Goal: Task Accomplishment & Management: Use online tool/utility

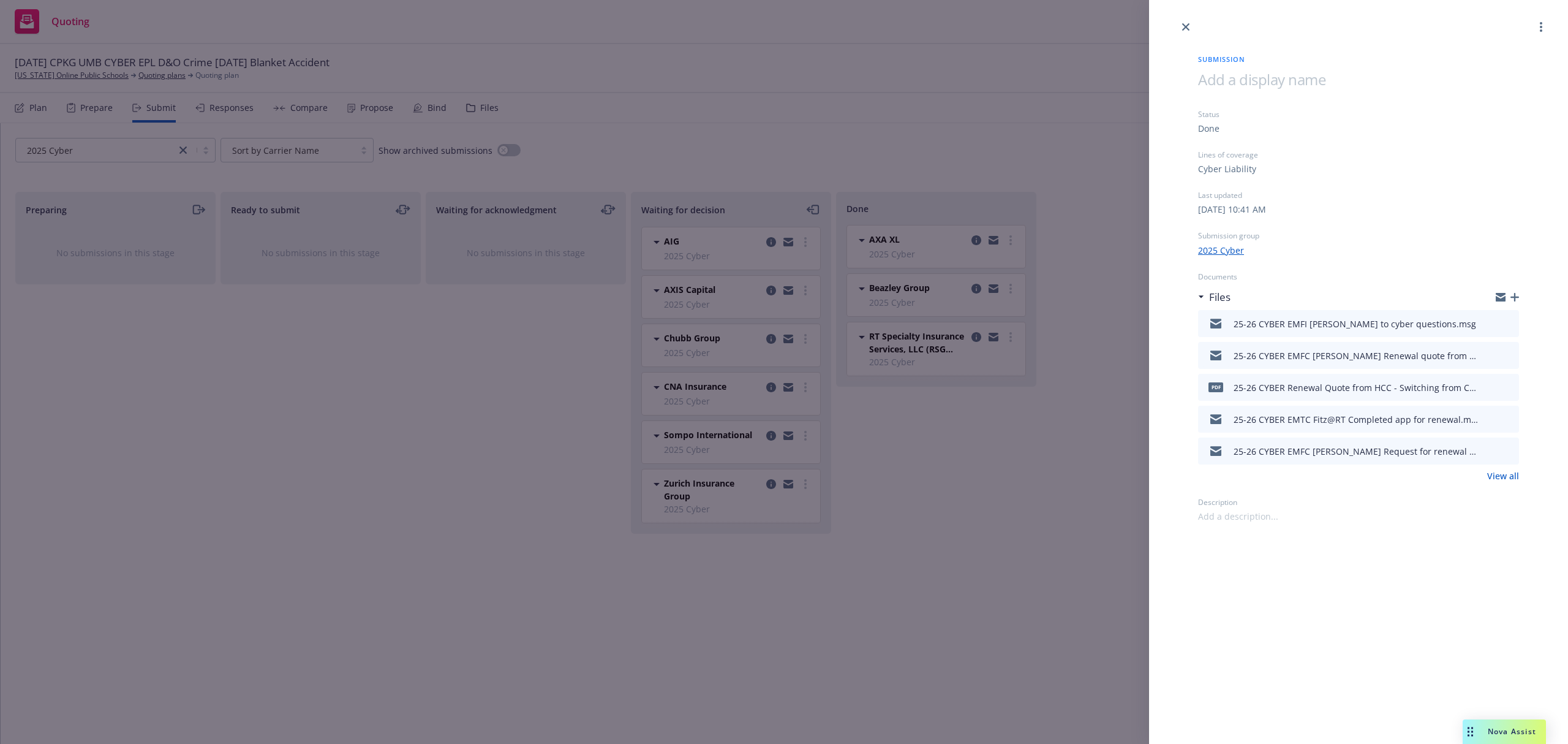
drag, startPoint x: 524, startPoint y: 442, endPoint x: 484, endPoint y: 351, distance: 99.4
click at [524, 441] on div "Submission Status Done Lines of coverage Cyber Liability Last updated [DATE] 10…" at bounding box center [784, 372] width 1568 height 744
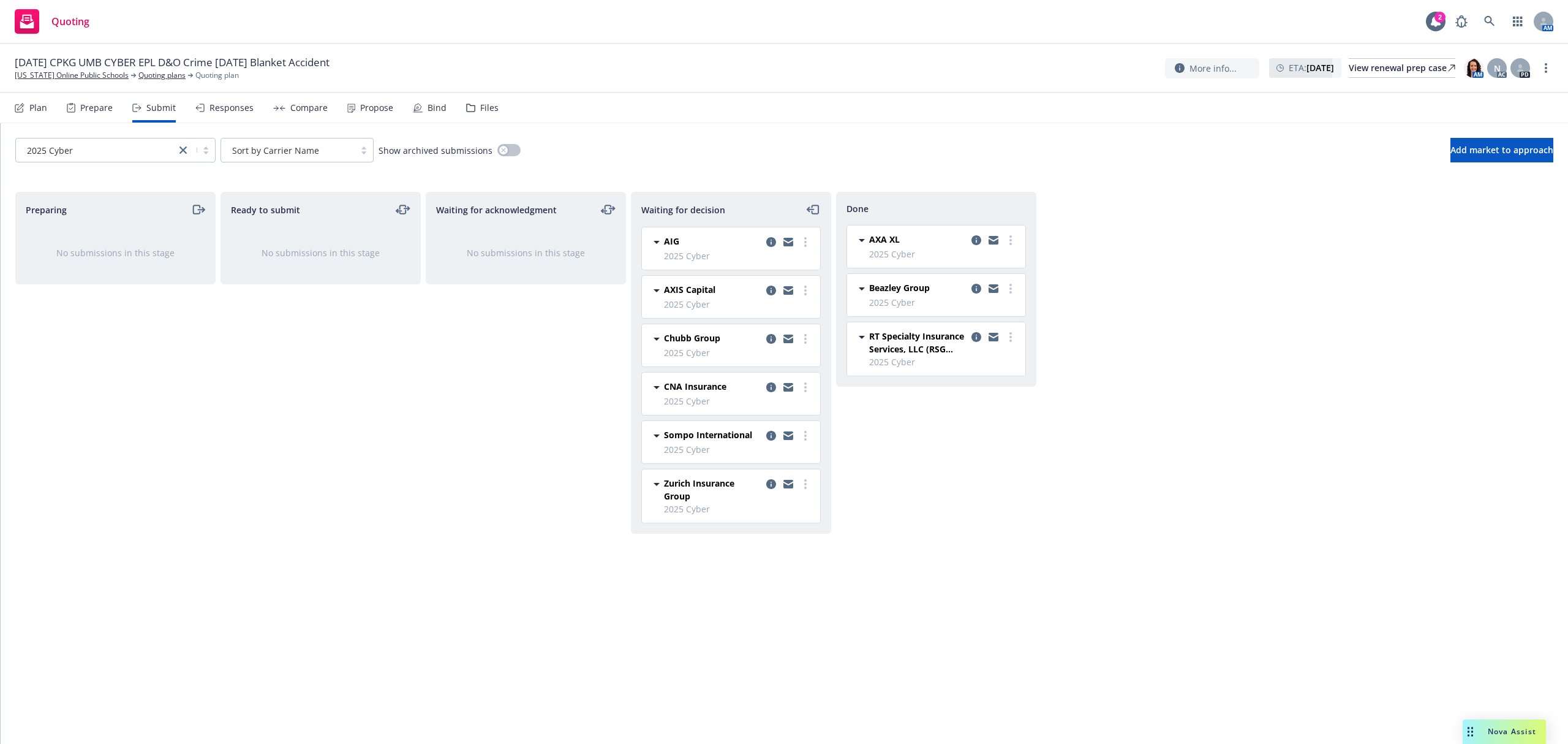
drag, startPoint x: 210, startPoint y: 98, endPoint x: 218, endPoint y: 101, distance: 8.5
click at [211, 99] on div "Responses" at bounding box center [225, 108] width 58 height 30
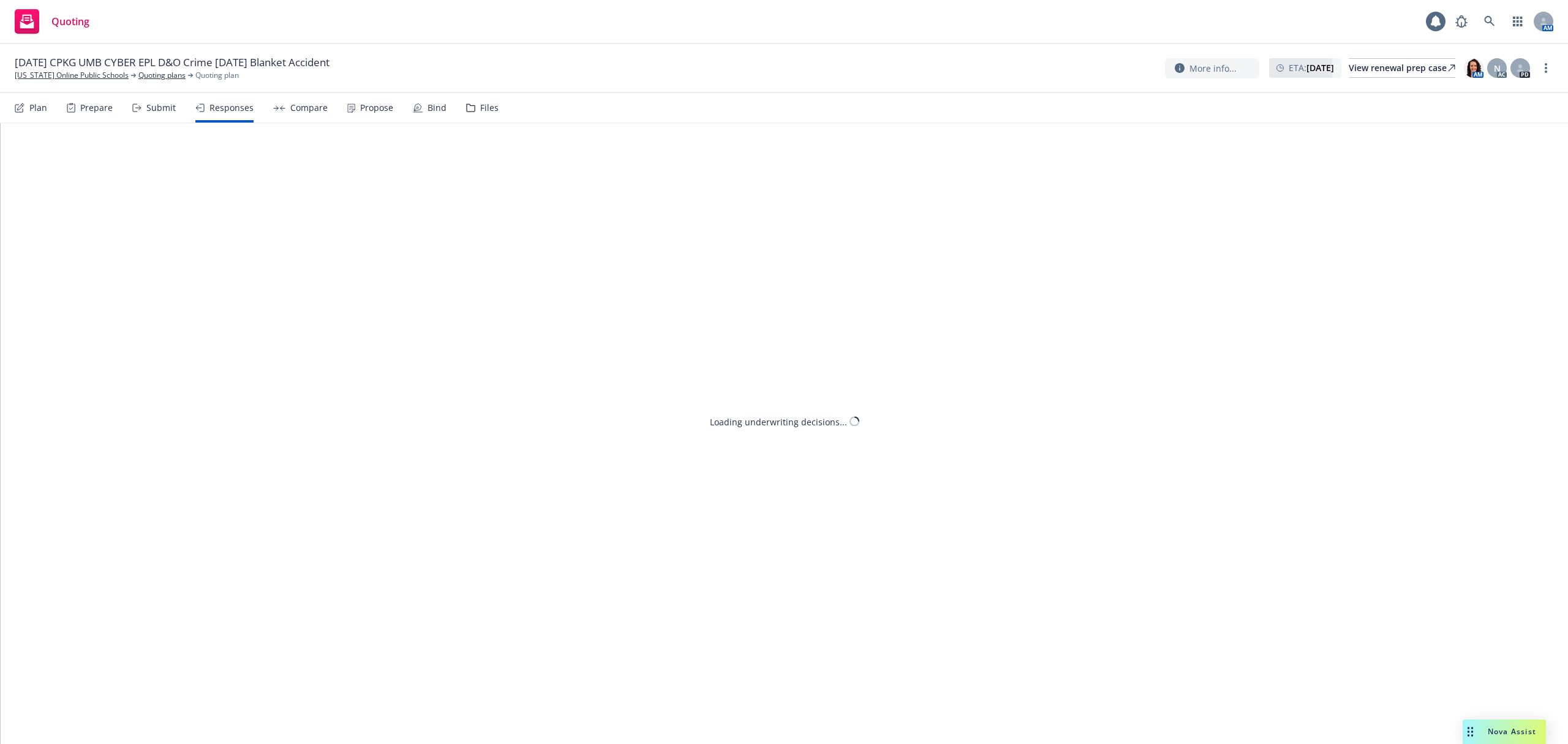
click at [373, 111] on div "Propose" at bounding box center [377, 107] width 33 height 10
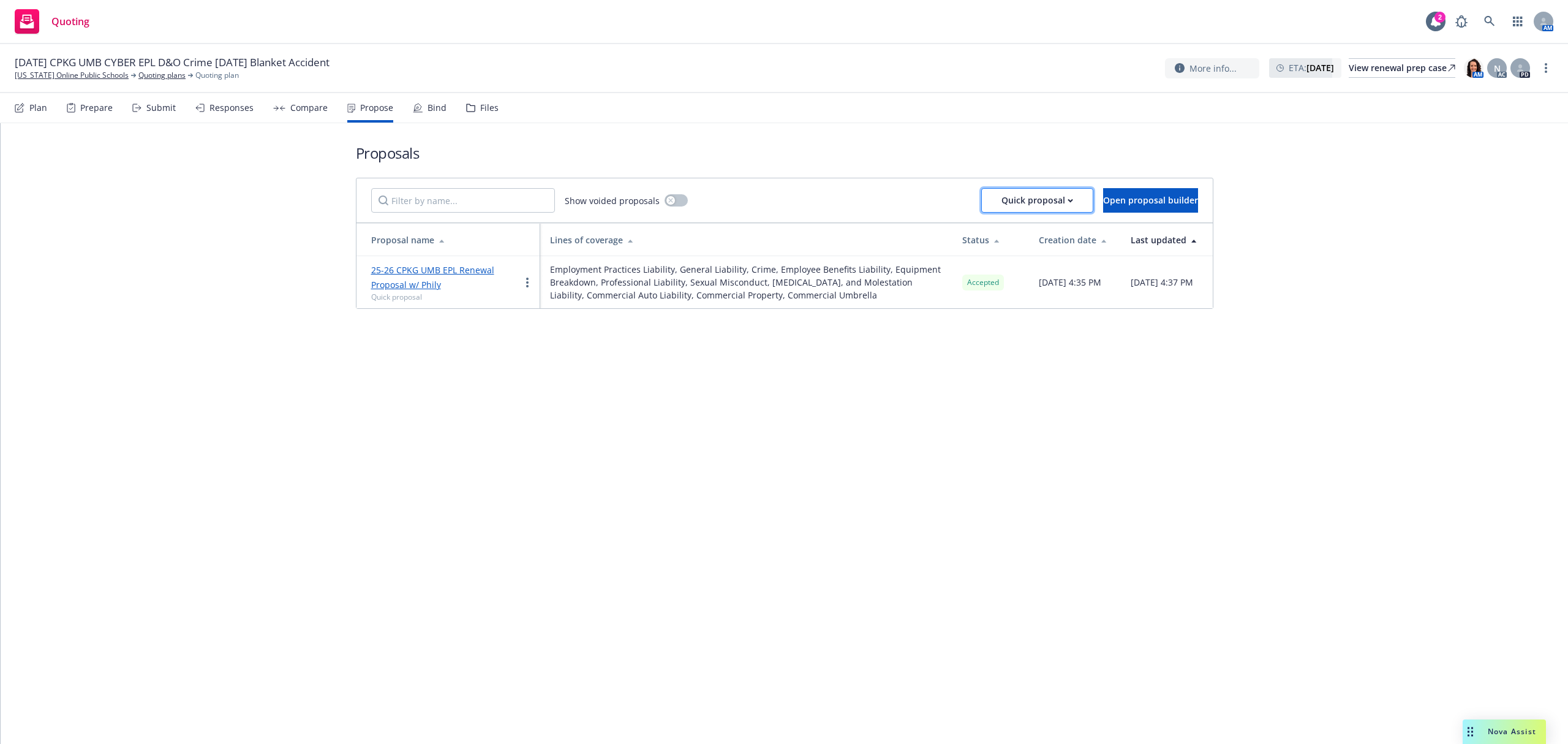
click at [1012, 194] on div "Quick proposal" at bounding box center [1037, 200] width 72 height 24
click at [992, 228] on span "Upload quick proposal" at bounding box center [1004, 232] width 122 height 11
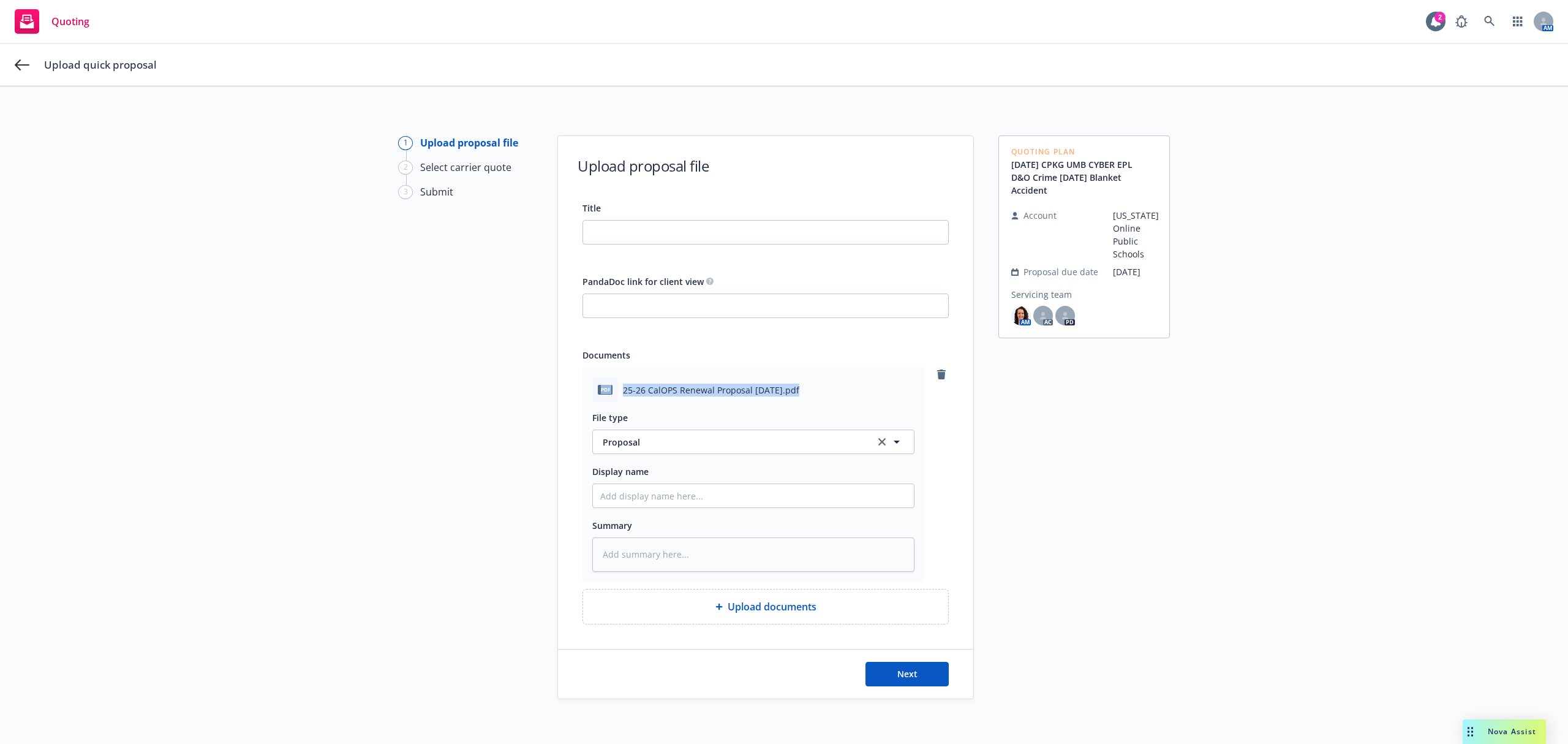
drag, startPoint x: 788, startPoint y: 389, endPoint x: 588, endPoint y: 377, distance: 200.4
click at [592, 377] on div "pdf 25-26 CalOPS Renewal Proposal 10.1.25.pdf" at bounding box center [752, 389] width 322 height 25
copy div "pdf 25-26 CalOPS Renewal Proposal 10.1.25.pd"
click at [623, 229] on input "Title" at bounding box center [766, 232] width 365 height 24
paste input "pdf 25-26 CalOPS Renewal Proposal 10.1.25.pd"
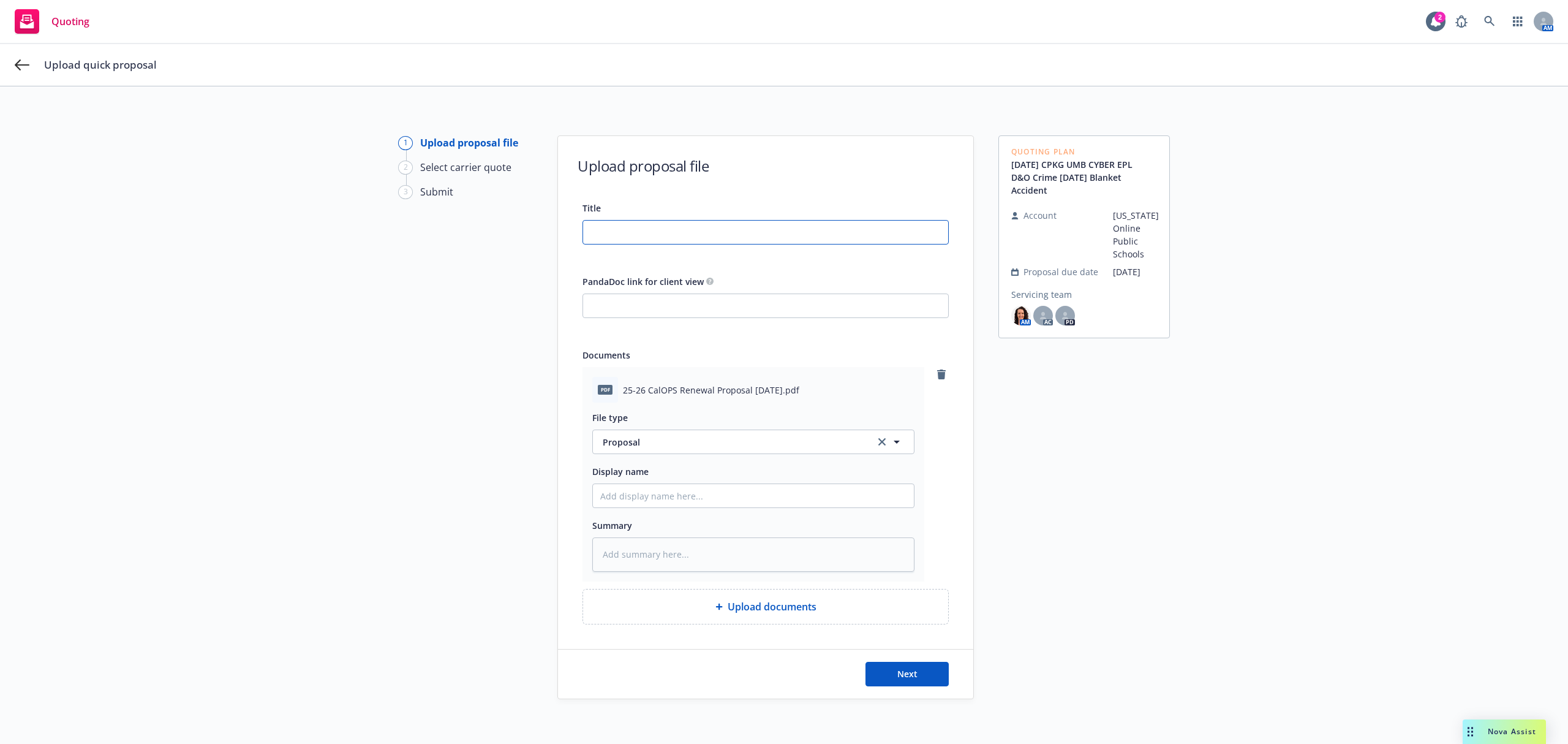
type input "pdf 25-26 CalOPS Renewal Proposal 10.1.25.pd"
type textarea "x"
type input "pdf 25-26 CalOPS Renewal Proposal 10.1.25.p"
type textarea "x"
type input "pdf 25-26 CalOPS Renewal Proposal 10.1.25."
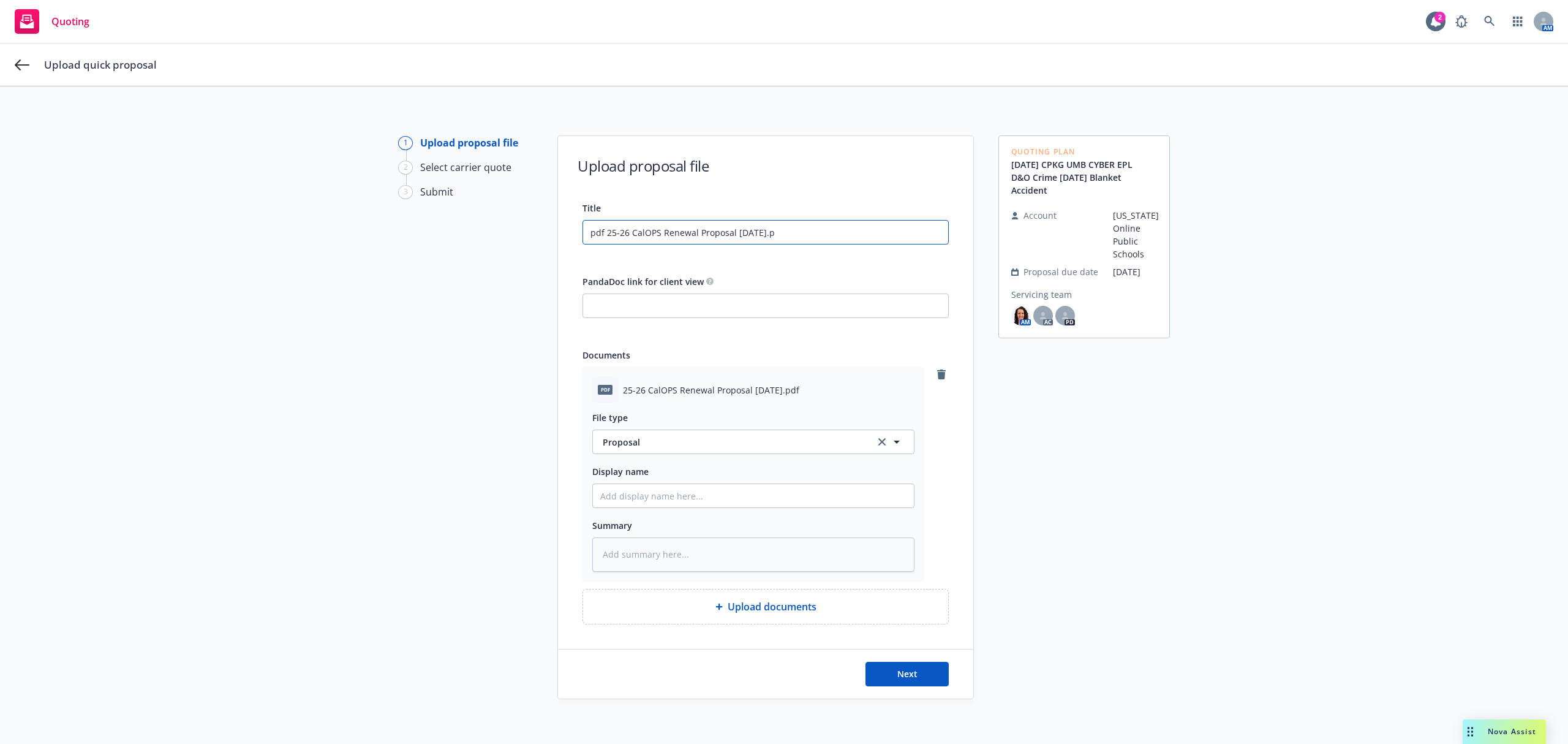
type textarea "x"
type input "pdf 25-26 CalOPS Renewal Proposal 10.1.25"
type textarea "x"
drag, startPoint x: 602, startPoint y: 232, endPoint x: 549, endPoint y: 232, distance: 53.0
click at [549, 232] on div "1 Upload proposal file 2 Select carrier quote 3 Submit Upload proposal file Tit…" at bounding box center [784, 422] width 1538 height 574
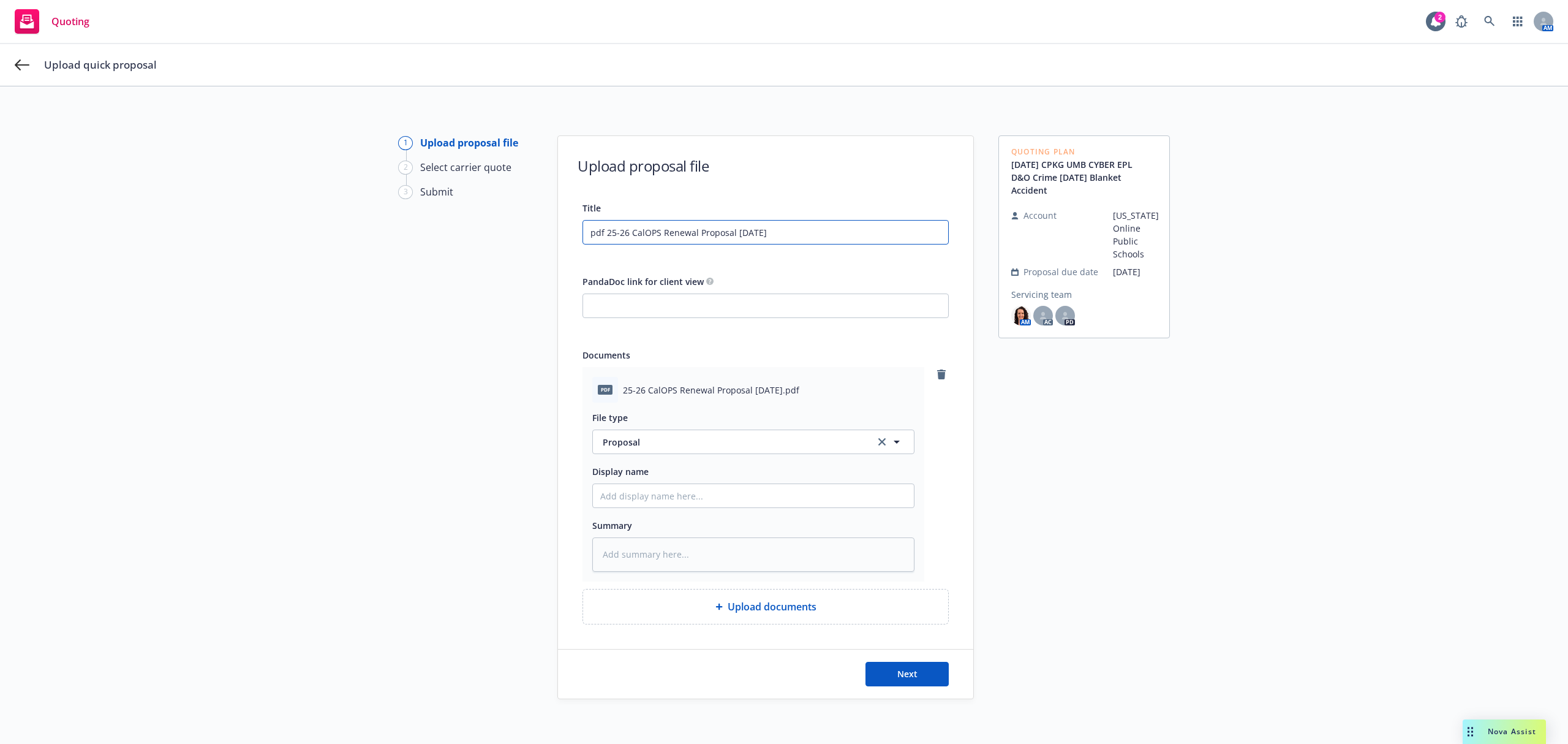
type input "25-26 CalOPS Renewal Proposal 10.1.25"
type textarea "x"
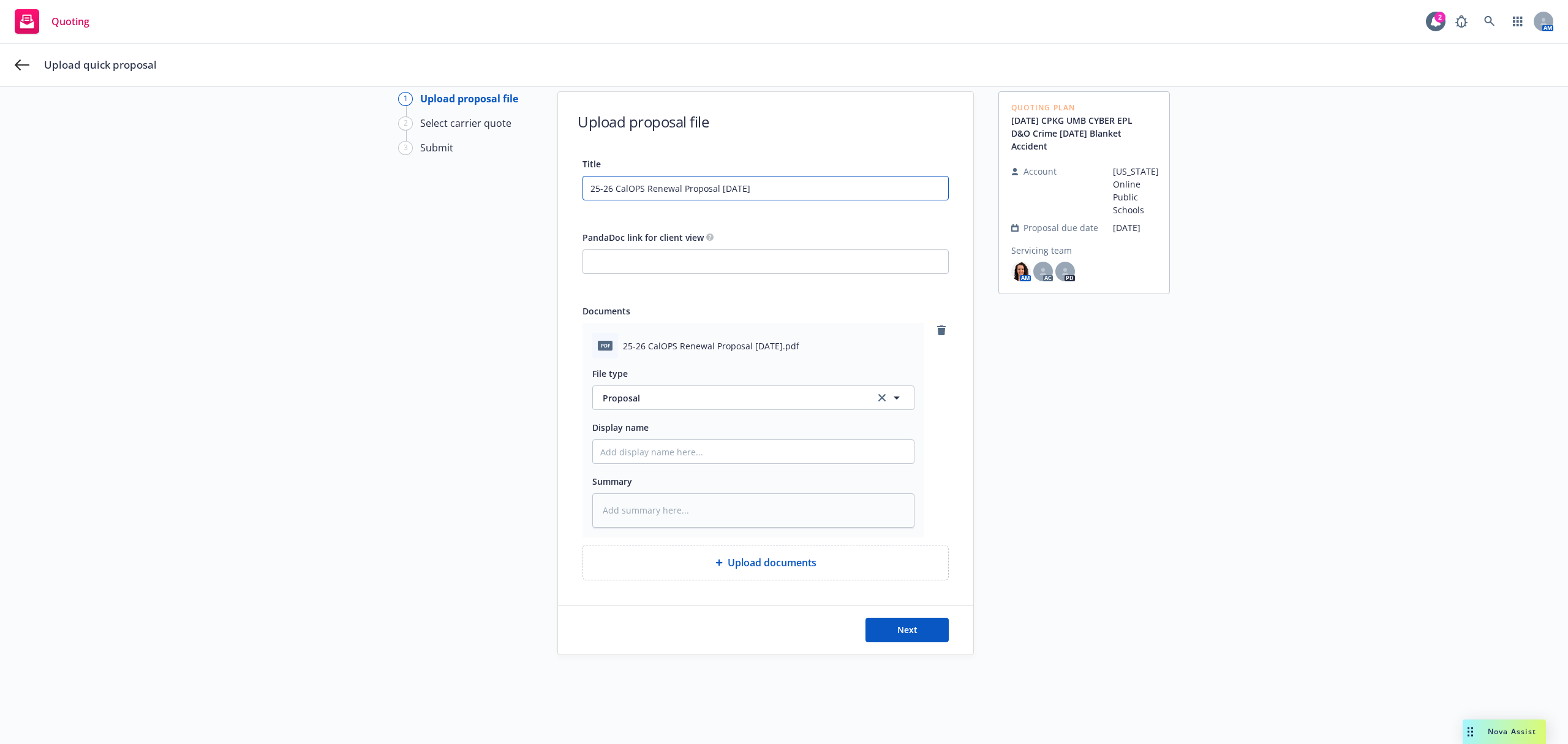
type input "25-26 CalOPS Renewal Proposal 10.1.25"
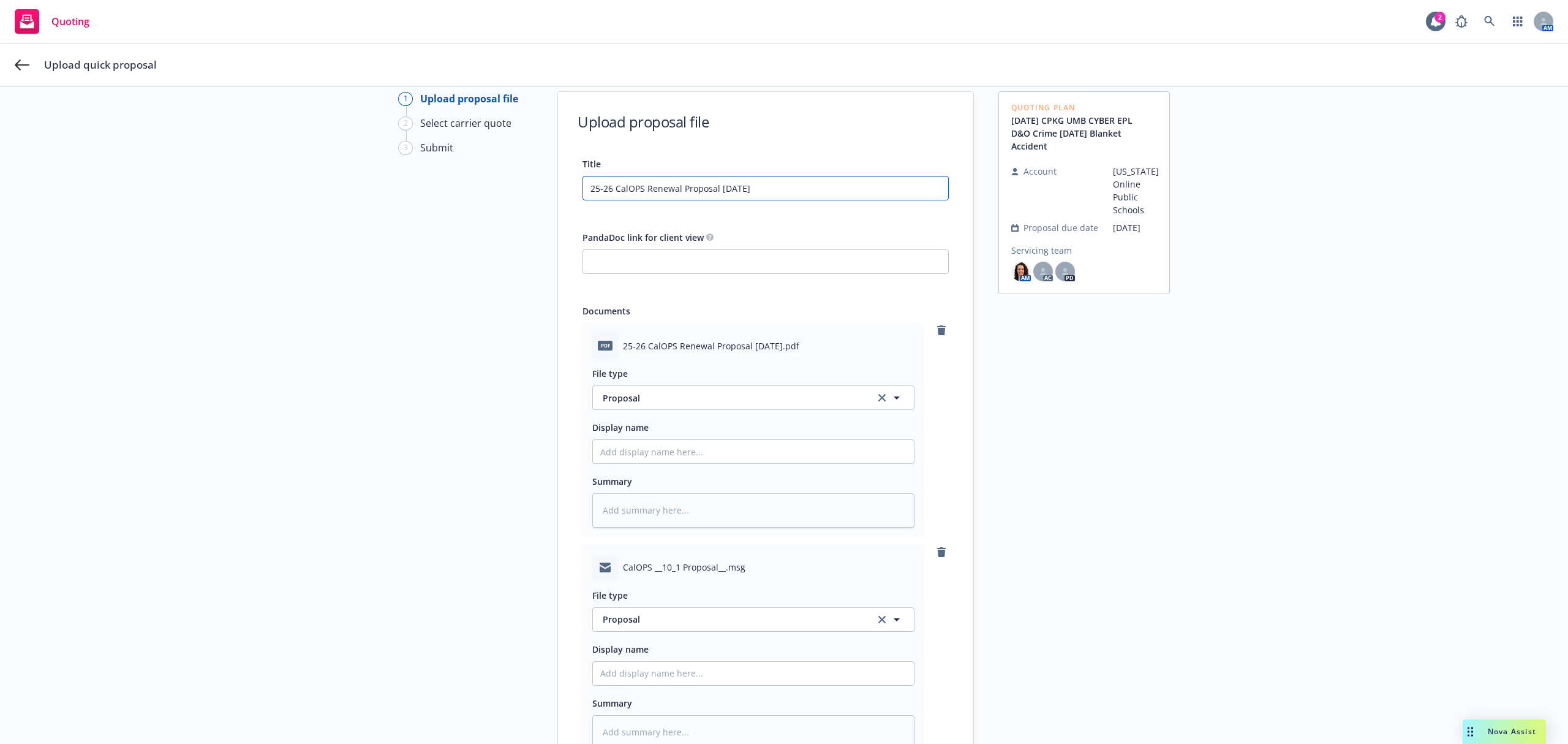
scroll to position [207, 0]
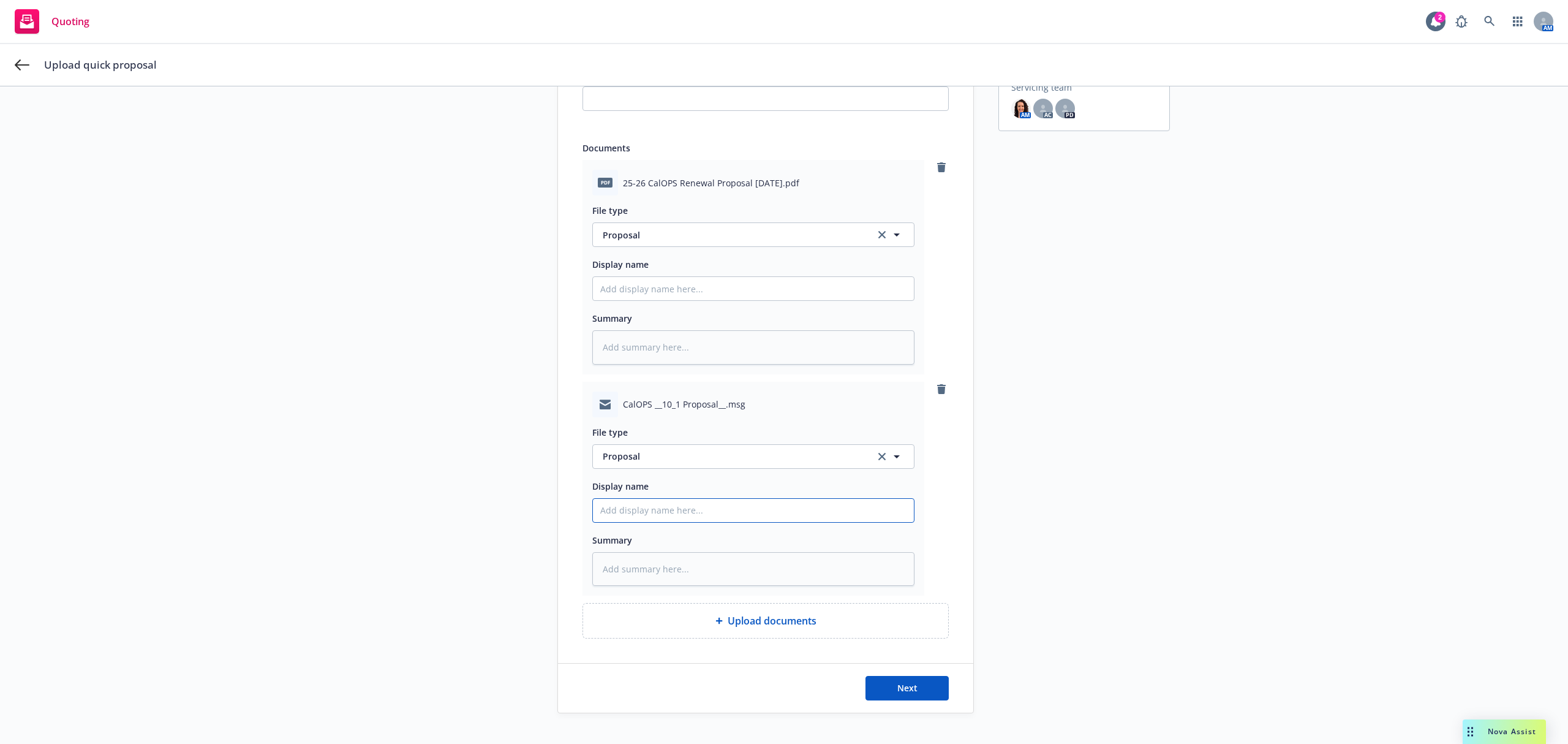
click at [635, 504] on input "Display name" at bounding box center [753, 510] width 321 height 24
type textarea "x"
type input "2"
type textarea "x"
type input "25"
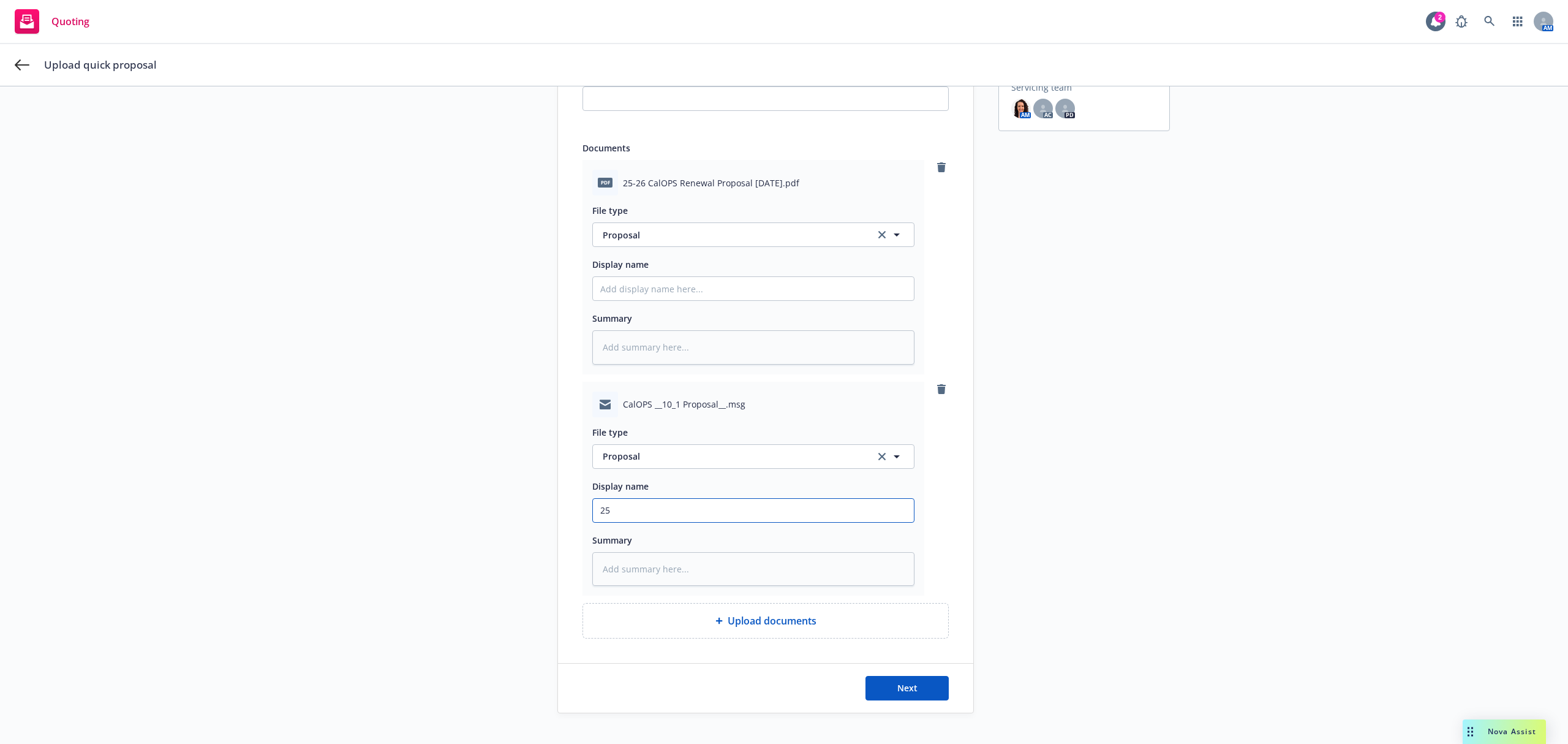
type textarea "x"
type input "25-"
type textarea "x"
type input "25-2"
type textarea "x"
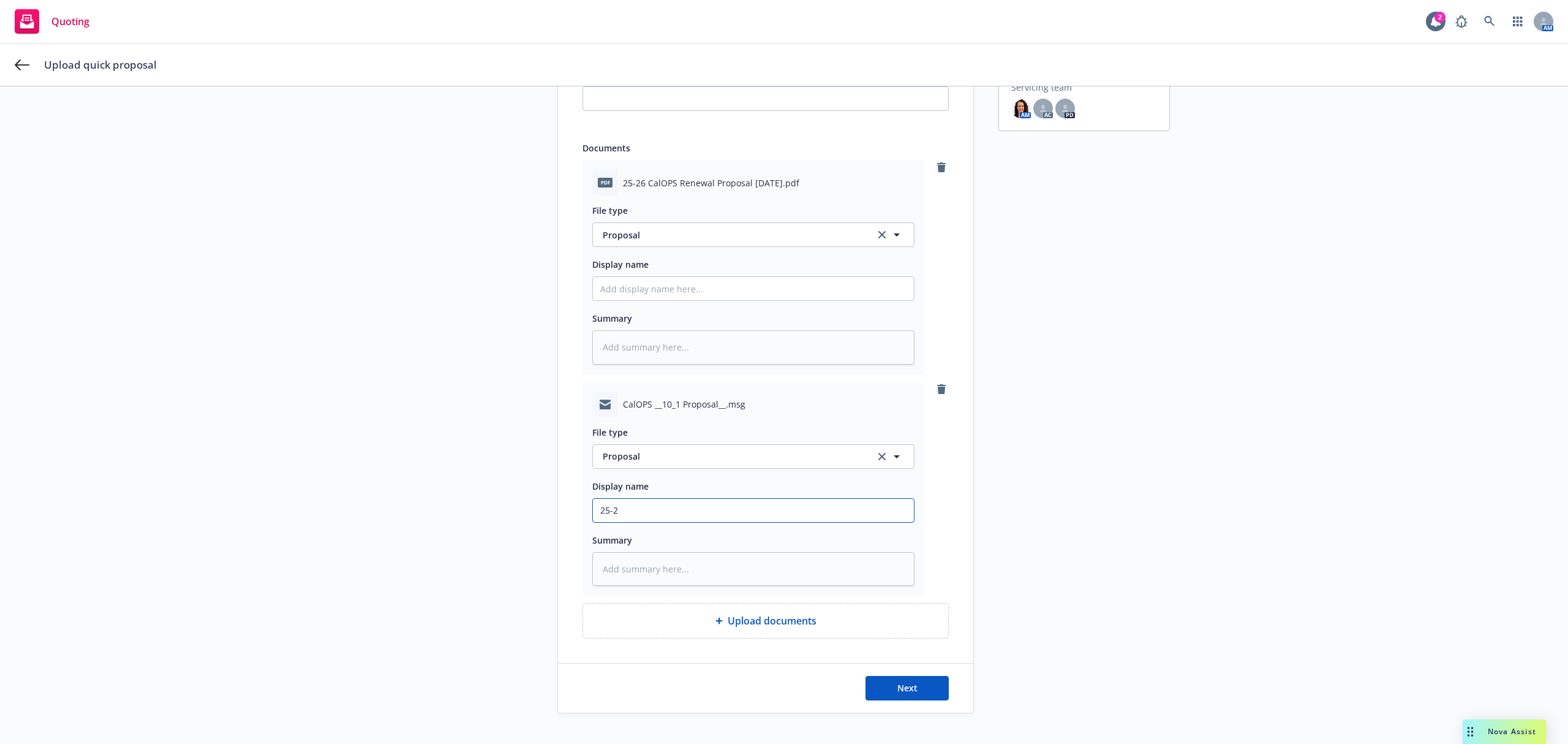
type input "25-26"
type textarea "x"
type input "25-26"
type textarea "x"
type input "25-26 C"
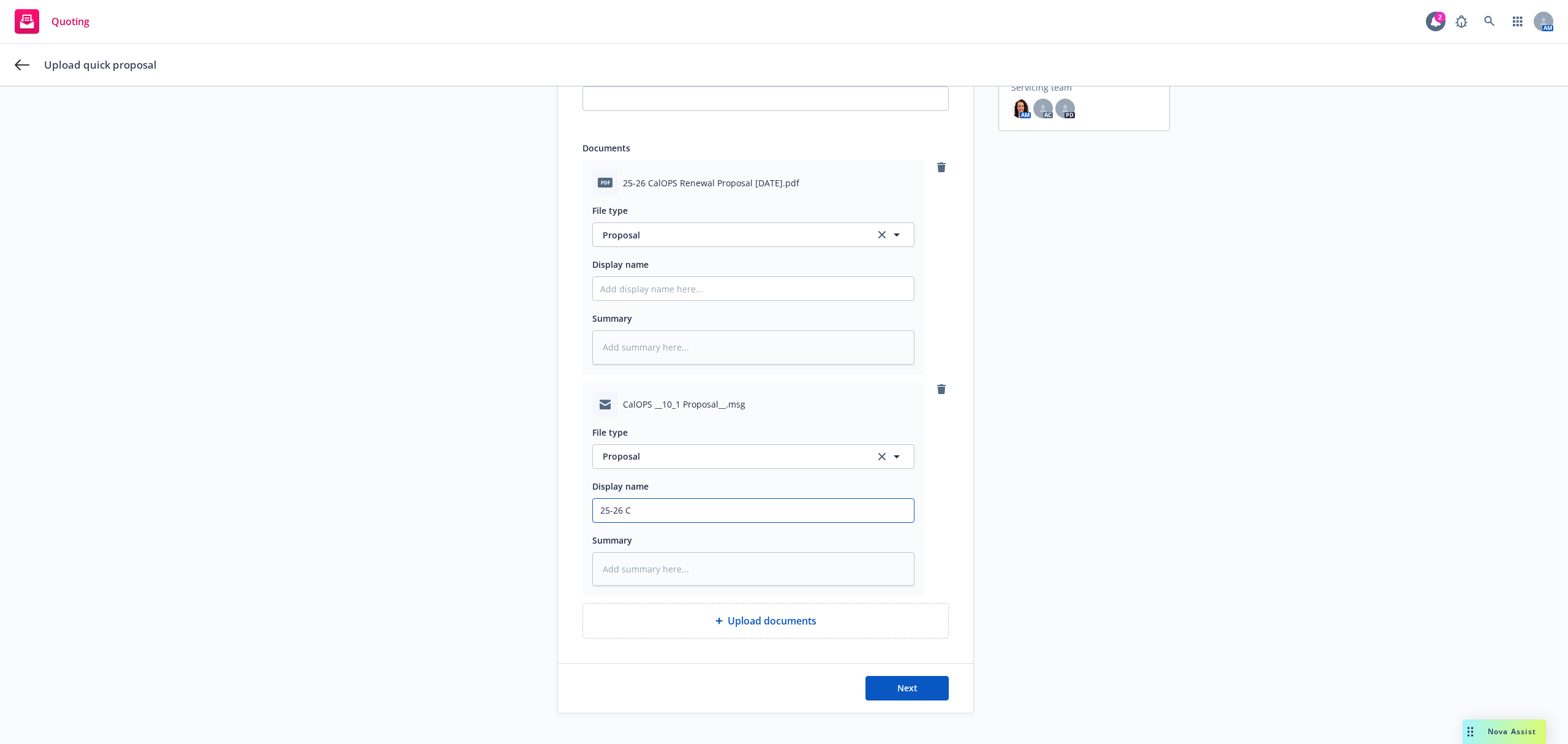
type textarea "x"
type input "25-26 CP"
type textarea "x"
type input "25-26 CPK"
type textarea "x"
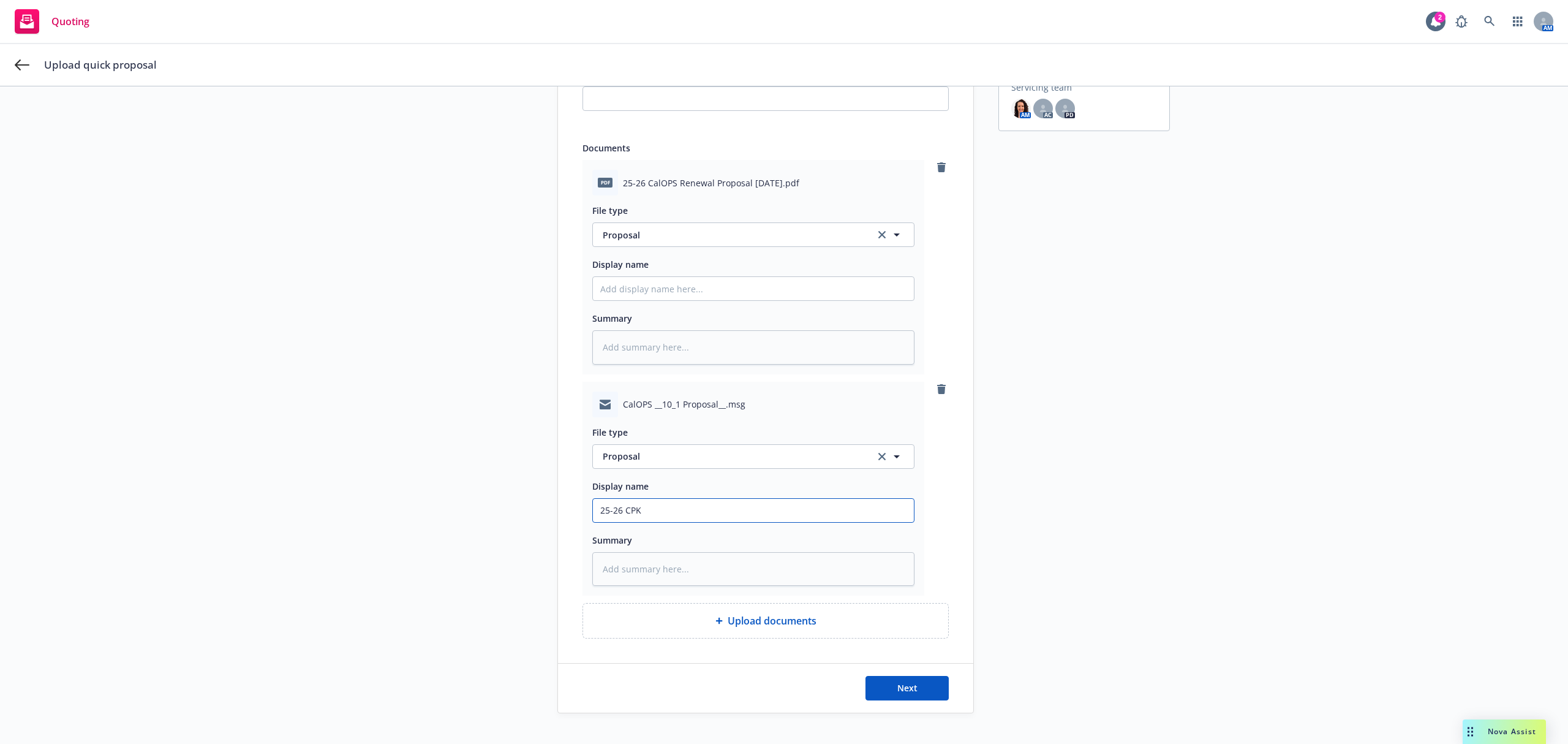
type input "25-26 CPKG"
type textarea "x"
type input "25-26 CPKG"
type textarea "x"
type input "25-26 CPKG U"
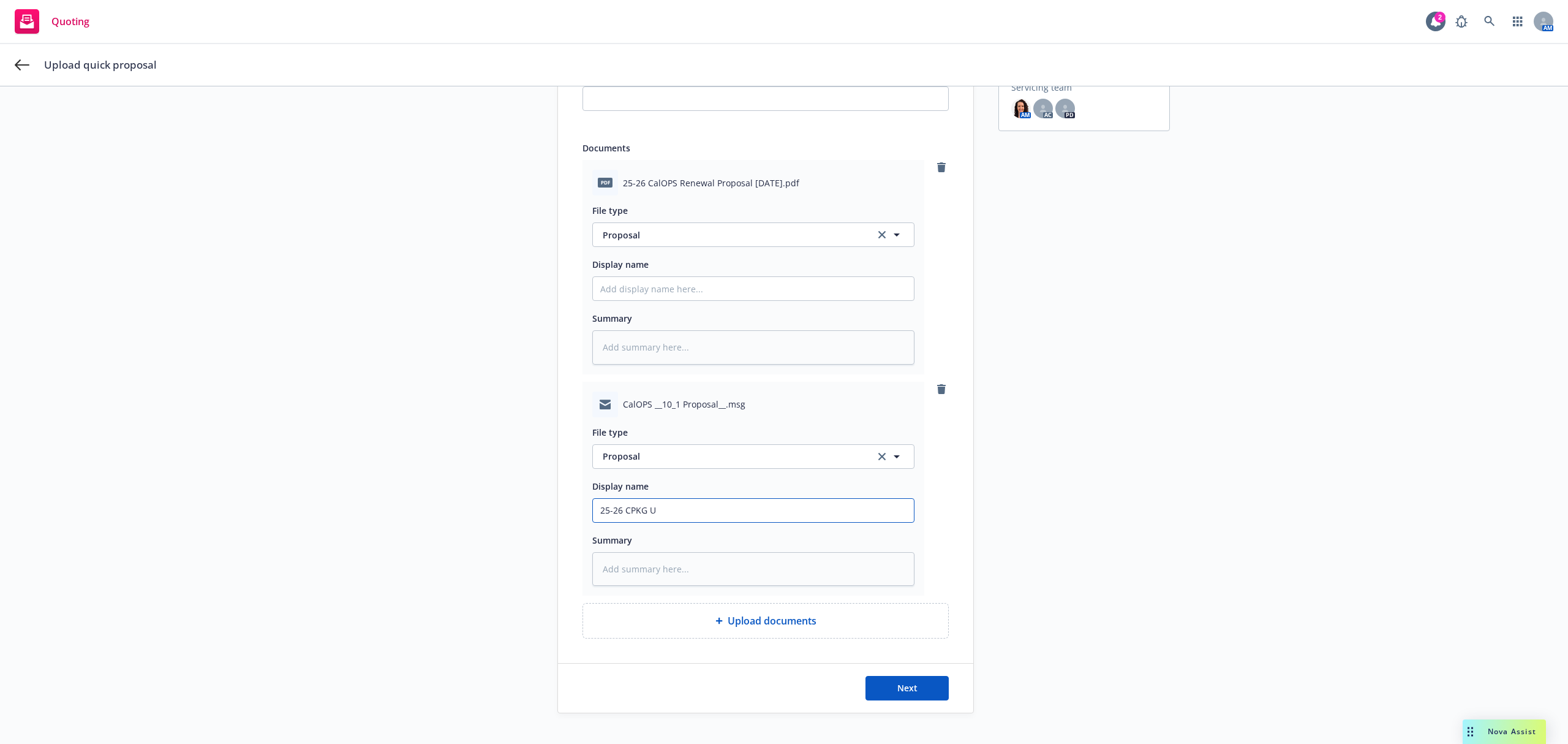
type textarea "x"
type input "25-26 CPKG UM"
type textarea "x"
type input "25-26 CPKG UMB"
type textarea "x"
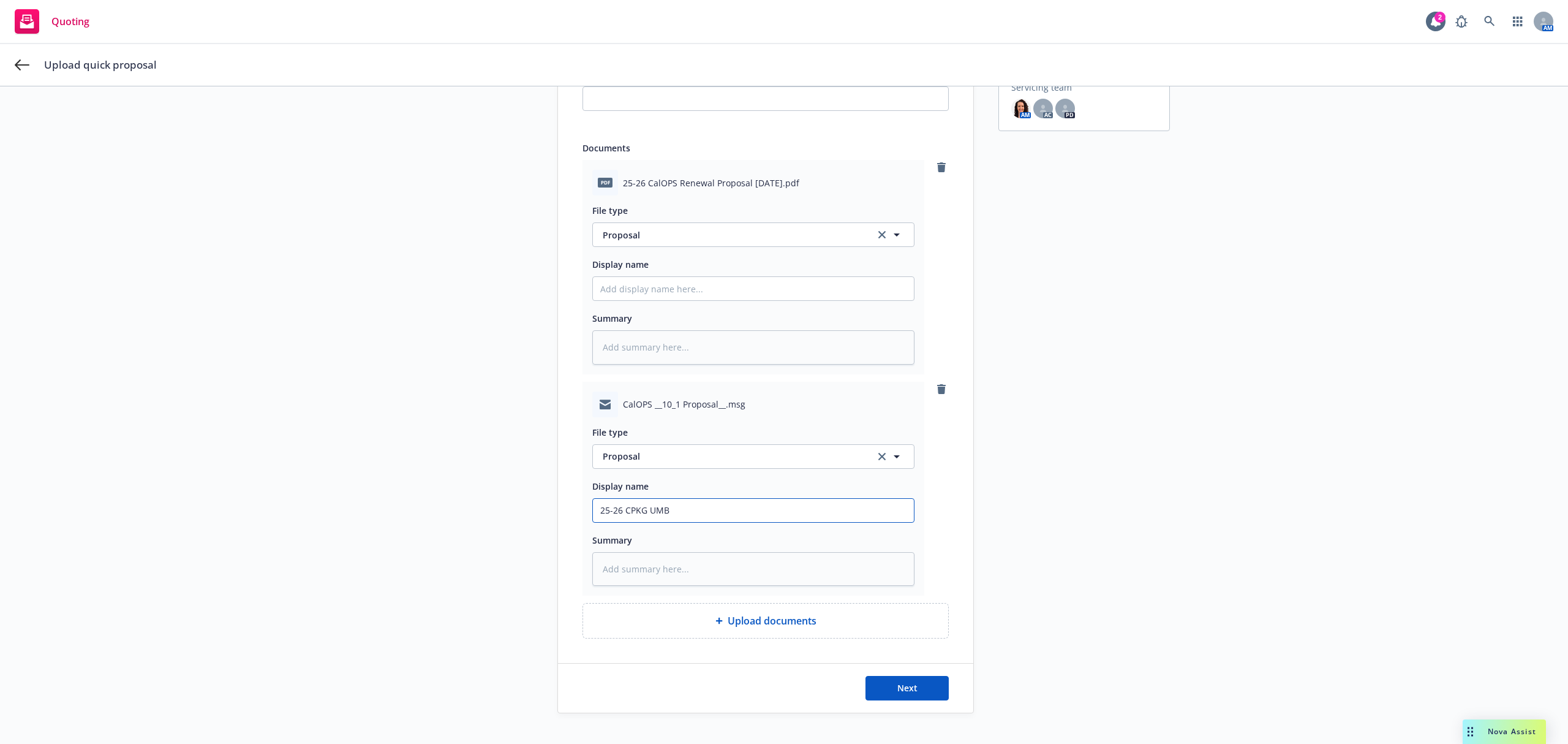
type input "25-26 CPKG UMB"
type textarea "x"
type input "25-26 CPKG UMB E"
type textarea "x"
type input "25-26 CPKG UMB EP"
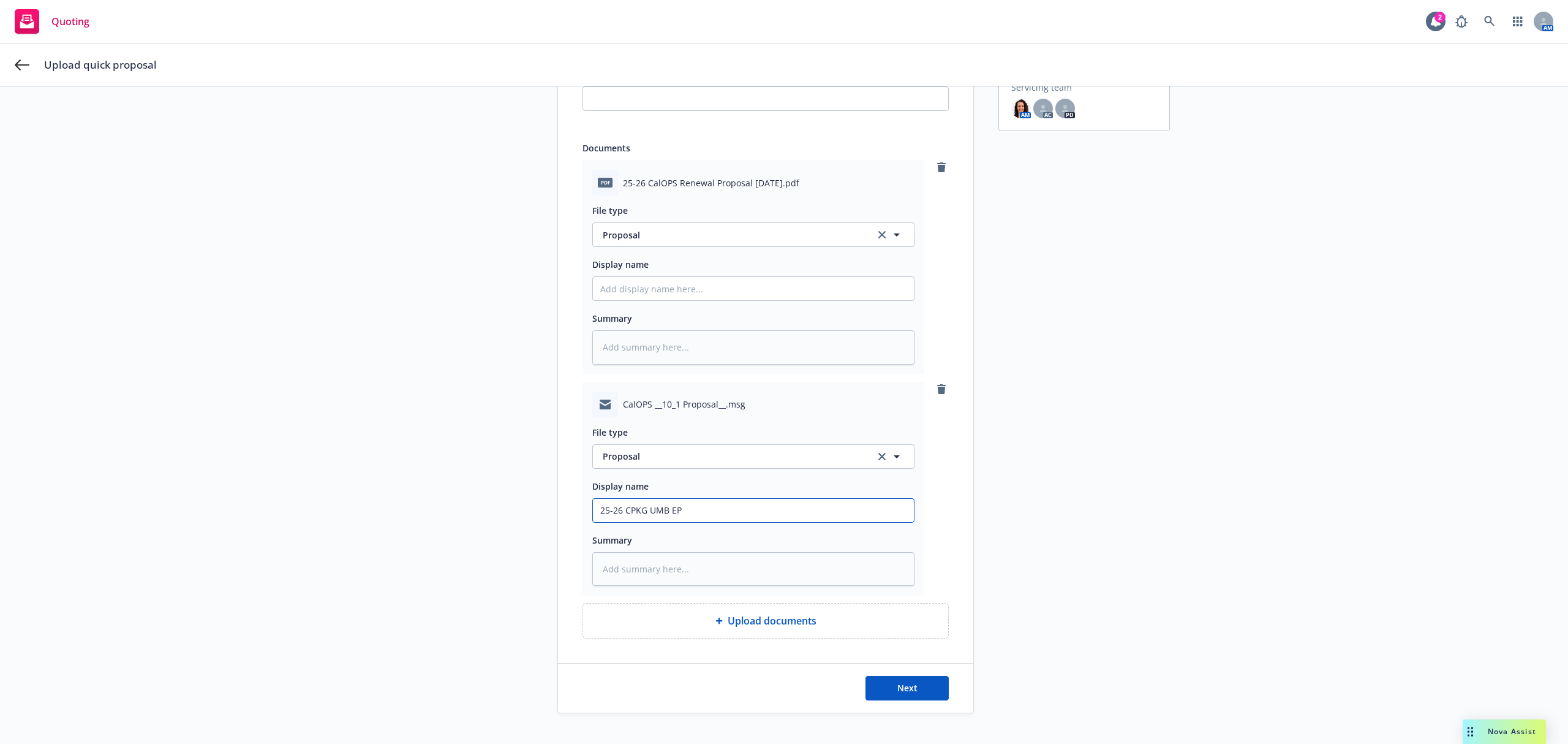
type textarea "x"
type input "25-26 CPKG UMB EPL"
type textarea "x"
type input "25-26 CPKG UMB EPL"
type textarea "x"
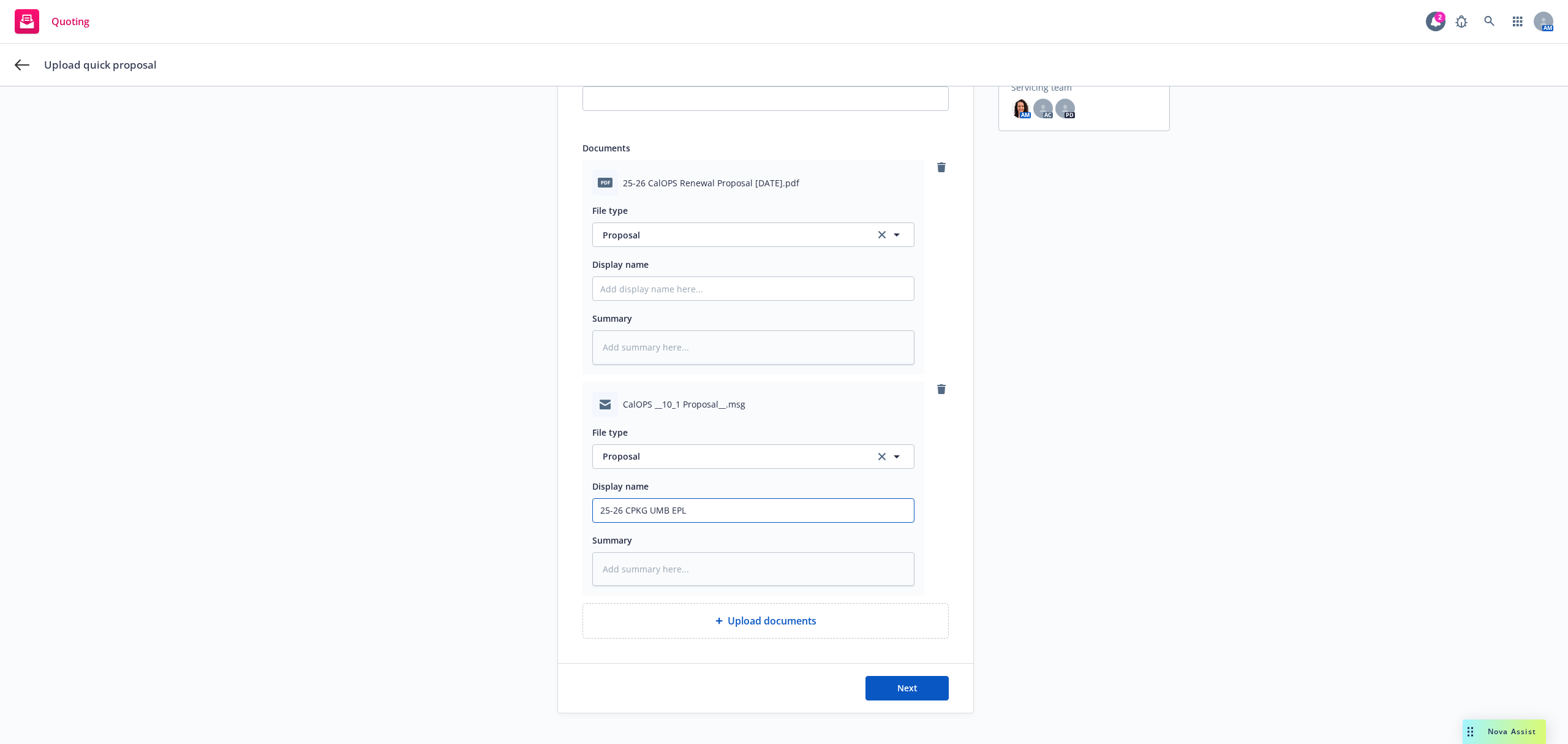
type input "25-26 CPKG UMB EPL C"
type textarea "x"
type input "25-26 CPKG UMB EPL CY"
type textarea "x"
type input "25-26 CPKG UMB EPL CYB"
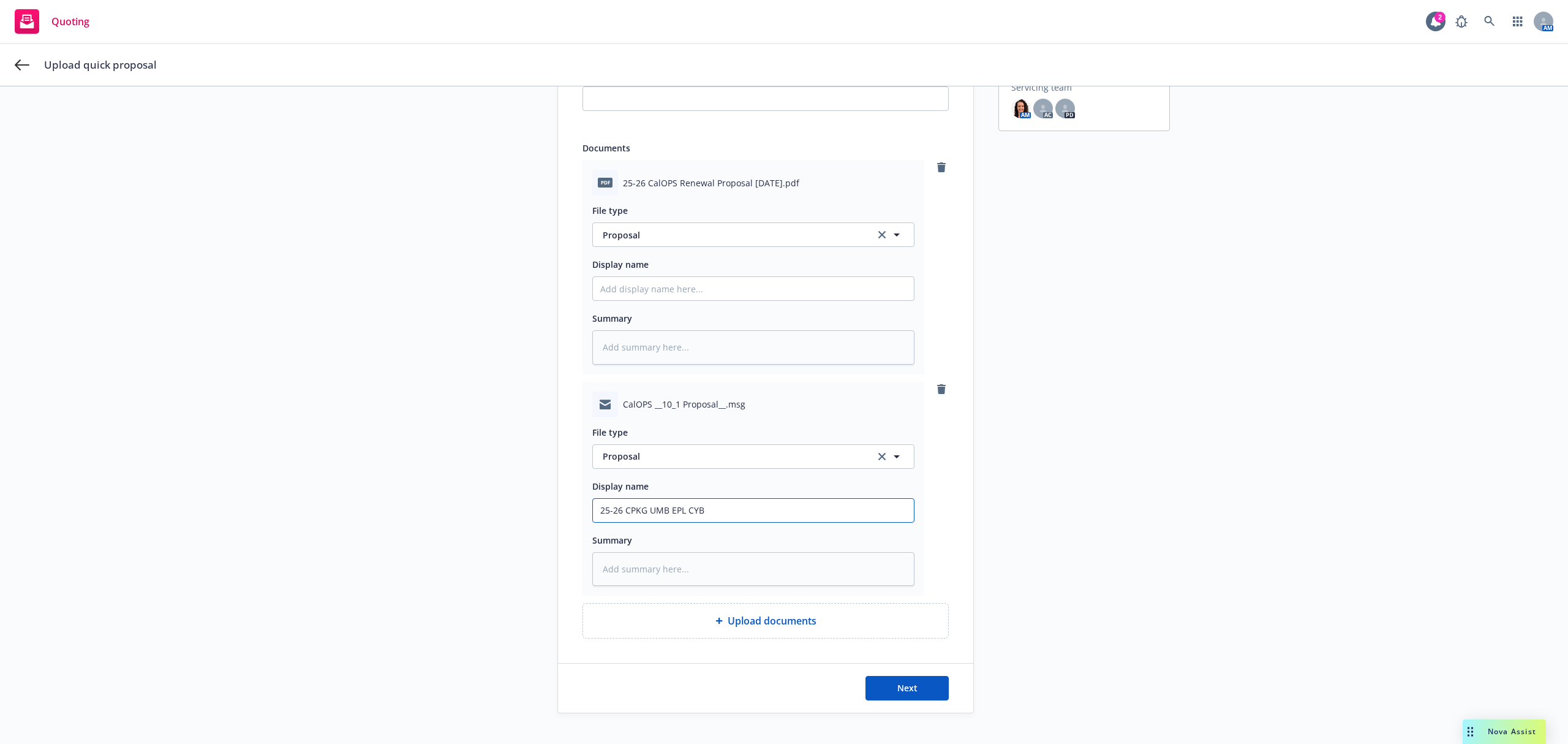
type textarea "x"
type input "25-26 CPKG UMB EPL CYBE"
type textarea "x"
type input "25-26 CPKG UMB EPL CYBER"
type textarea "x"
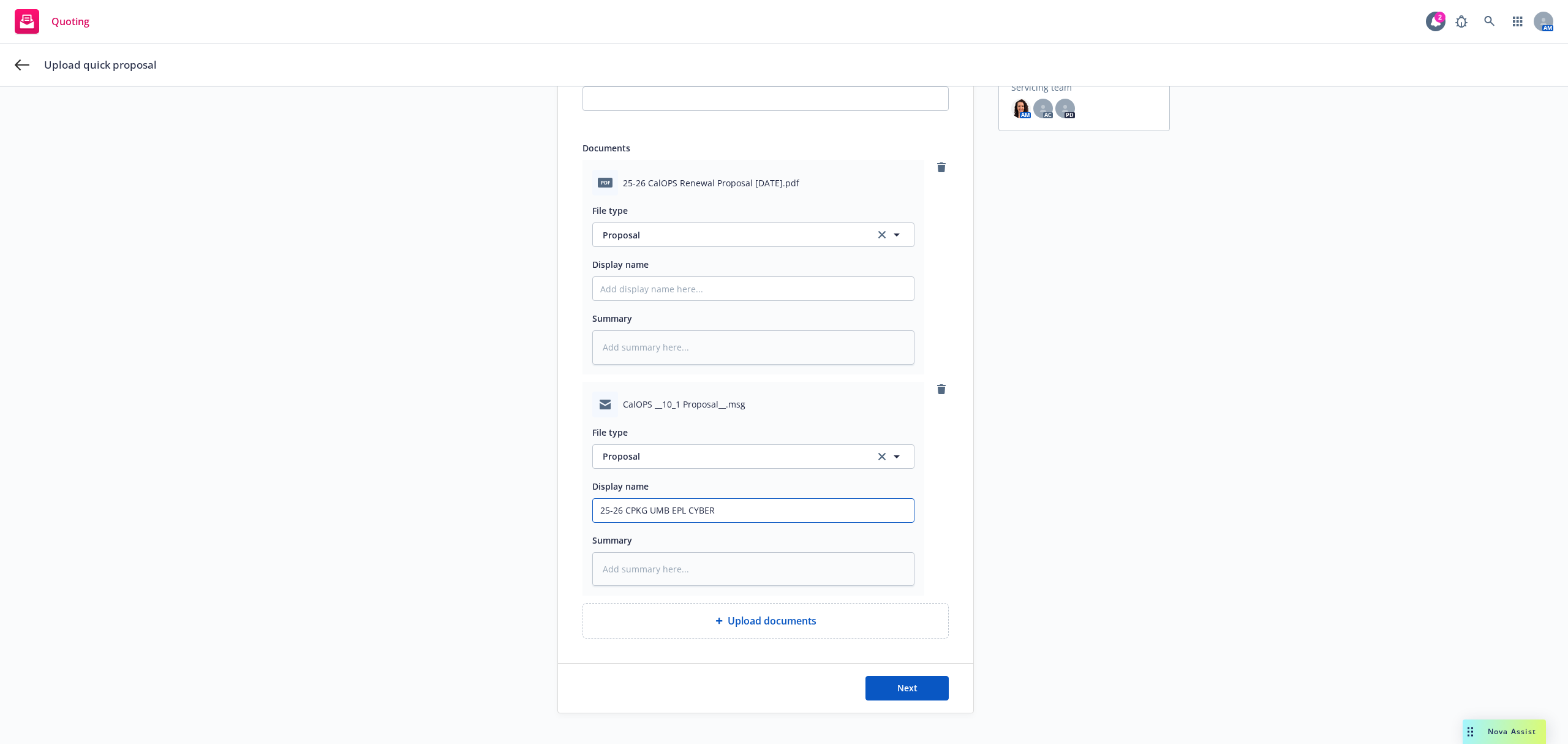
type input "25-26 CPKG UMB EPL CYBER"
type textarea "x"
type input "25-26 CPKG UMB EPL CYBER C"
type textarea "x"
type input "25-26 CPKG UMB EPL CYBER CR"
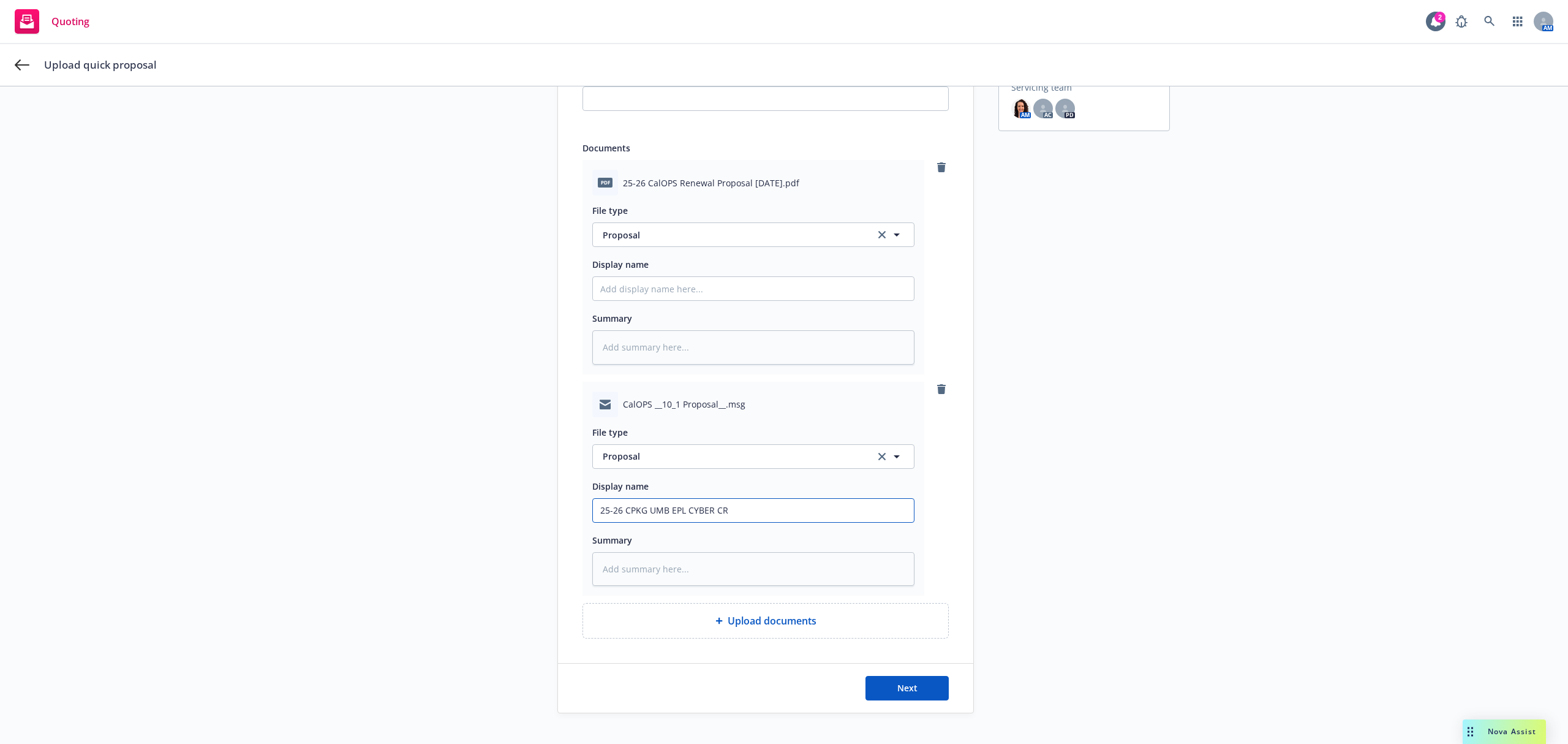
type textarea "x"
type input "25-26 CPKG UMB EPL CYBER CRI"
type textarea "x"
type input "25-26 CPKG UMB EPL CYBER CRIM"
type textarea "x"
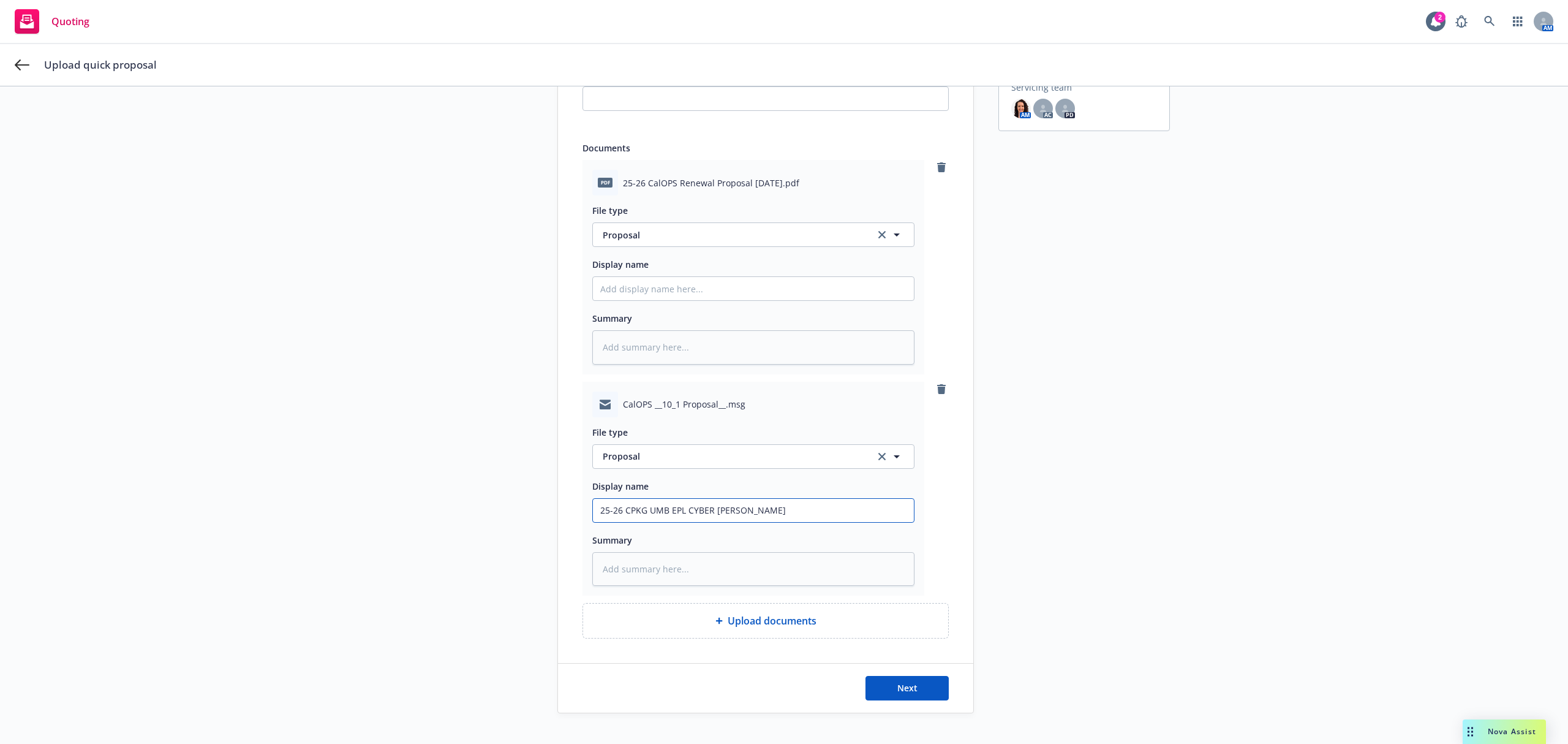
type input "25-26 CPKG UMB EPL CYBER CRIME"
type textarea "x"
type input "25-26 CPKG UMB EPL CYBER CRIME"
type textarea "x"
type input "25-26 CPKG UMB EPL CYBER CRIME D"
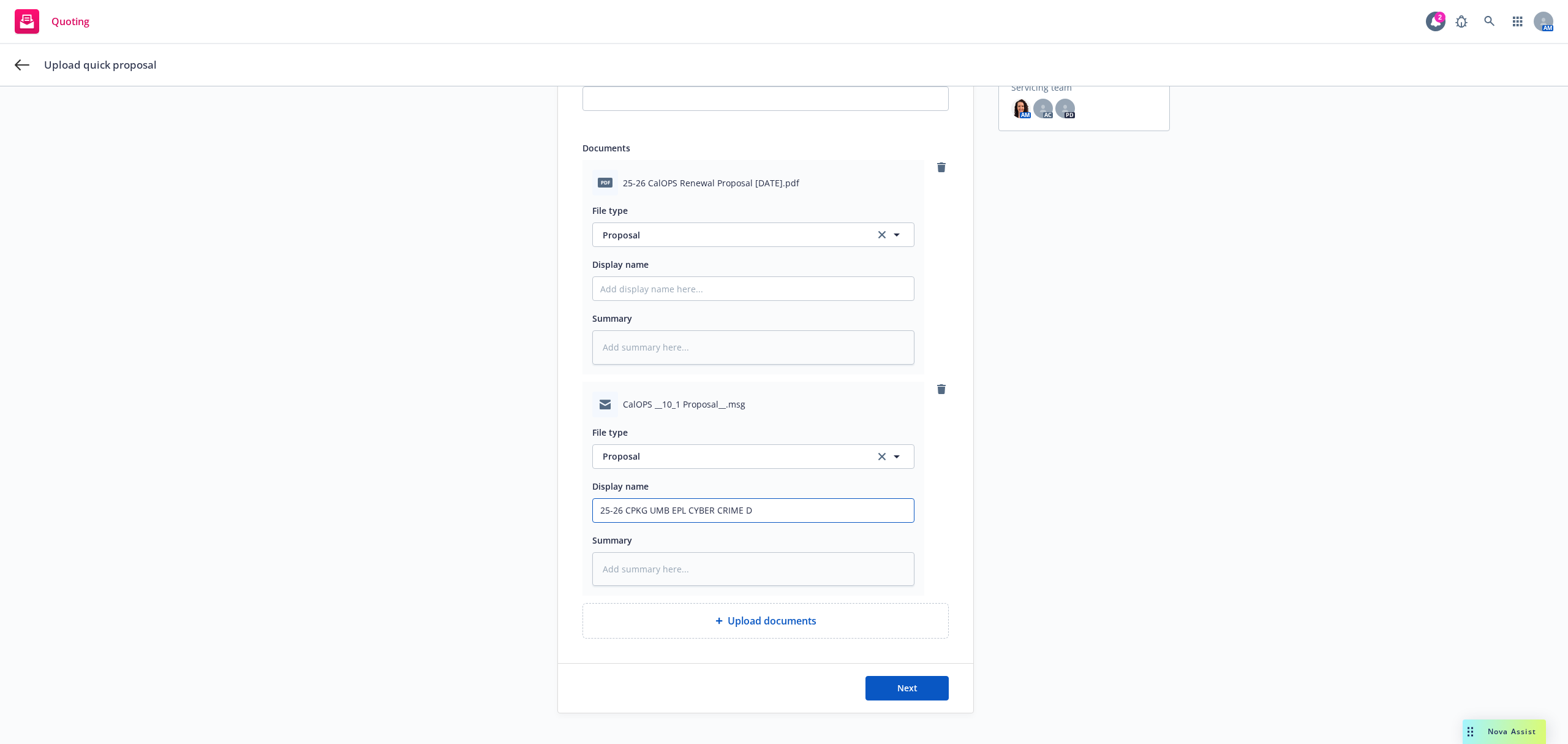
type textarea "x"
type input "25-26 CPKG UMB EPL CYBER CRIME D&"
type textarea "x"
type input "25-26 CPKG UMB EPL CYBER CRIME D&O"
type textarea "x"
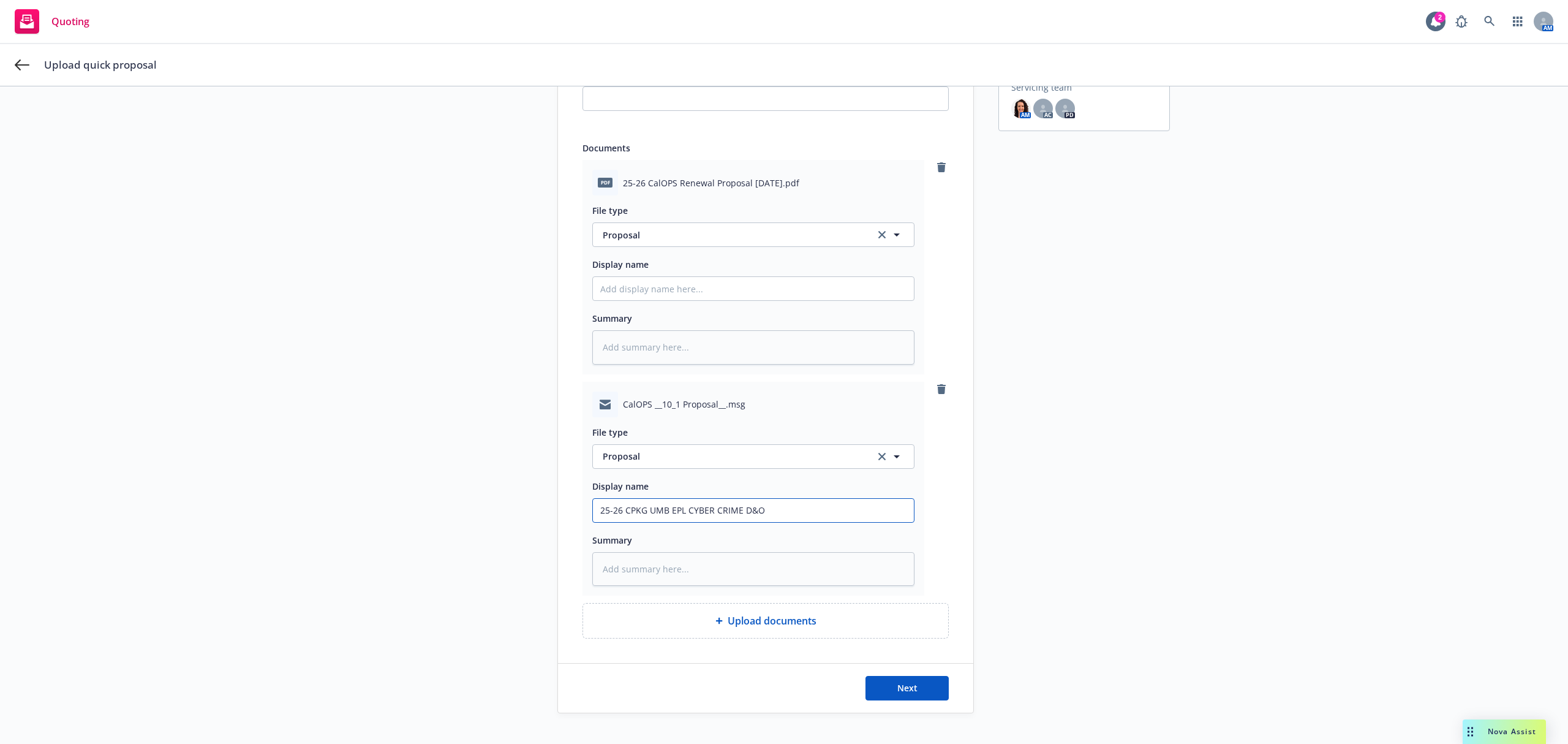
type input "25-26 CPKG UMB EPL CYBER CRIME D&O"
type textarea "x"
type input "25-26 CPKG UMB EPL CYBER CRIME D&O A"
type textarea "x"
type input "25-26 CPKG UMB EPL CYBER CRIME D&O AC"
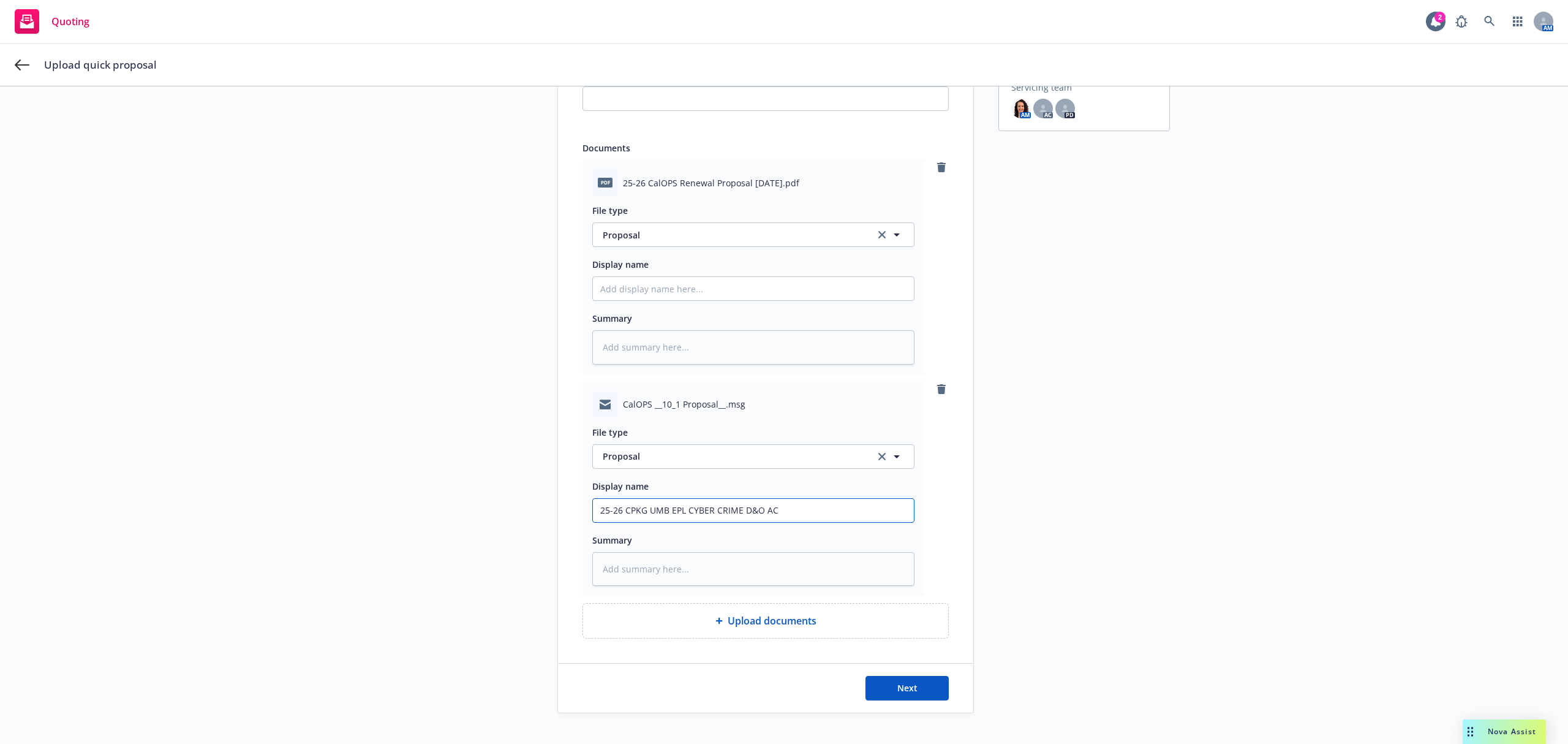
type textarea "x"
type input "25-26 CPKG UMB EPL CYBER CRIME D&O ACC"
type textarea "x"
type input "25-26 CPKG UMB EPL CYBER CRIME D&O ACCI"
type textarea "x"
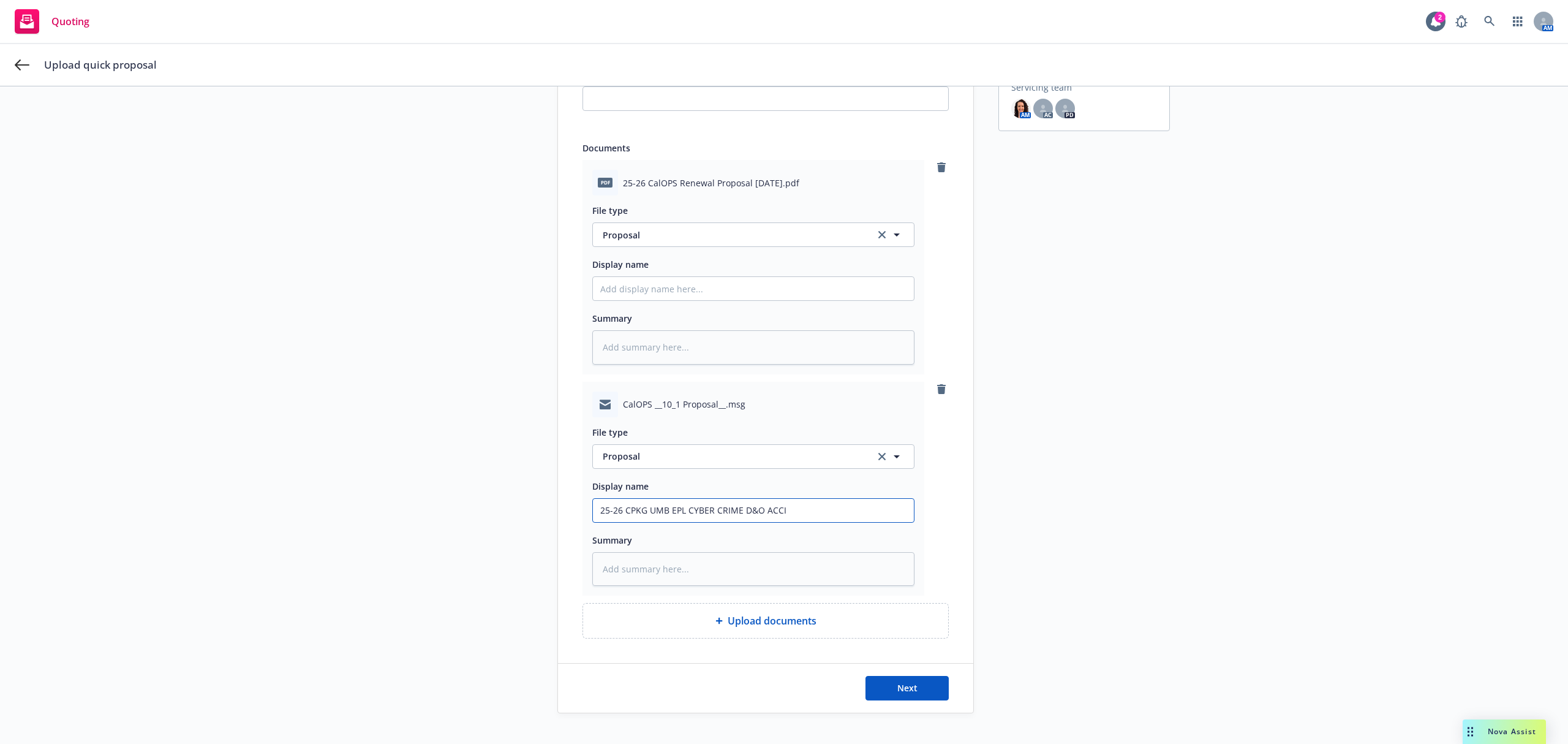
type input "25-26 CPKG UMB EPL CYBER CRIME D&O ACCID"
type textarea "x"
type input "25-26 CPKG UMB EPL CYBER CRIME D&O ACCIDE"
type textarea "x"
type input "25-26 CPKG UMB EPL CYBER CRIME D&O ACCIDEN"
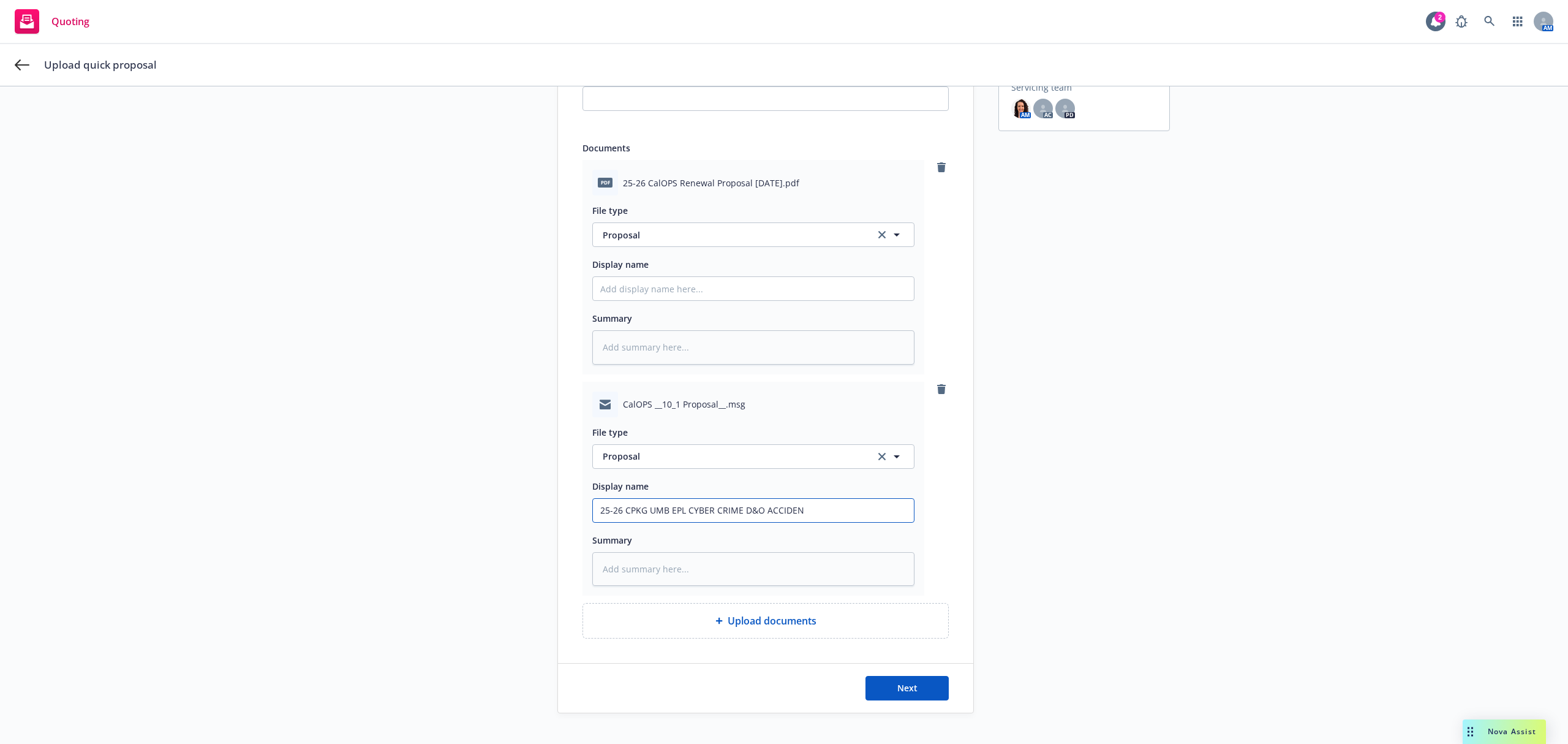
type textarea "x"
type input "25-26 CPKG UMB EPL CYBER CRIME D&O ACCIDENT"
type textarea "x"
type input "25-26 CPKG UMB EPL CYBER CRIME D&O ACCIDENT"
type textarea "x"
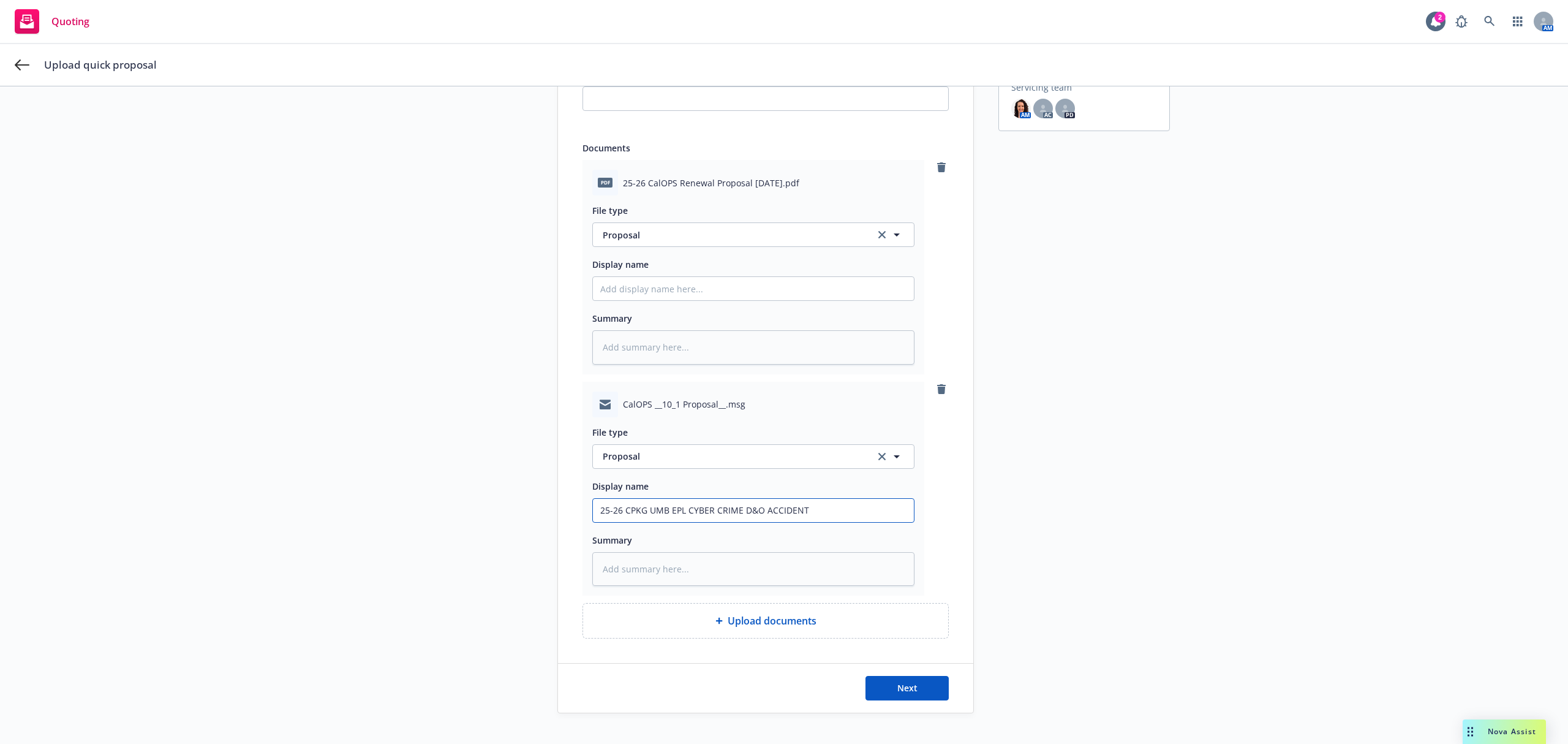
type input "25-26 CPKG UMB EPL CYBER CRIME D&O ACCIDENT E"
type textarea "x"
type input "25-26 CPKG UMB EPL CYBER CRIME D&O ACCIDENT EM"
type textarea "x"
type input "25-26 CPKG UMB EPL CYBER CRIME D&O ACCIDENT EMT"
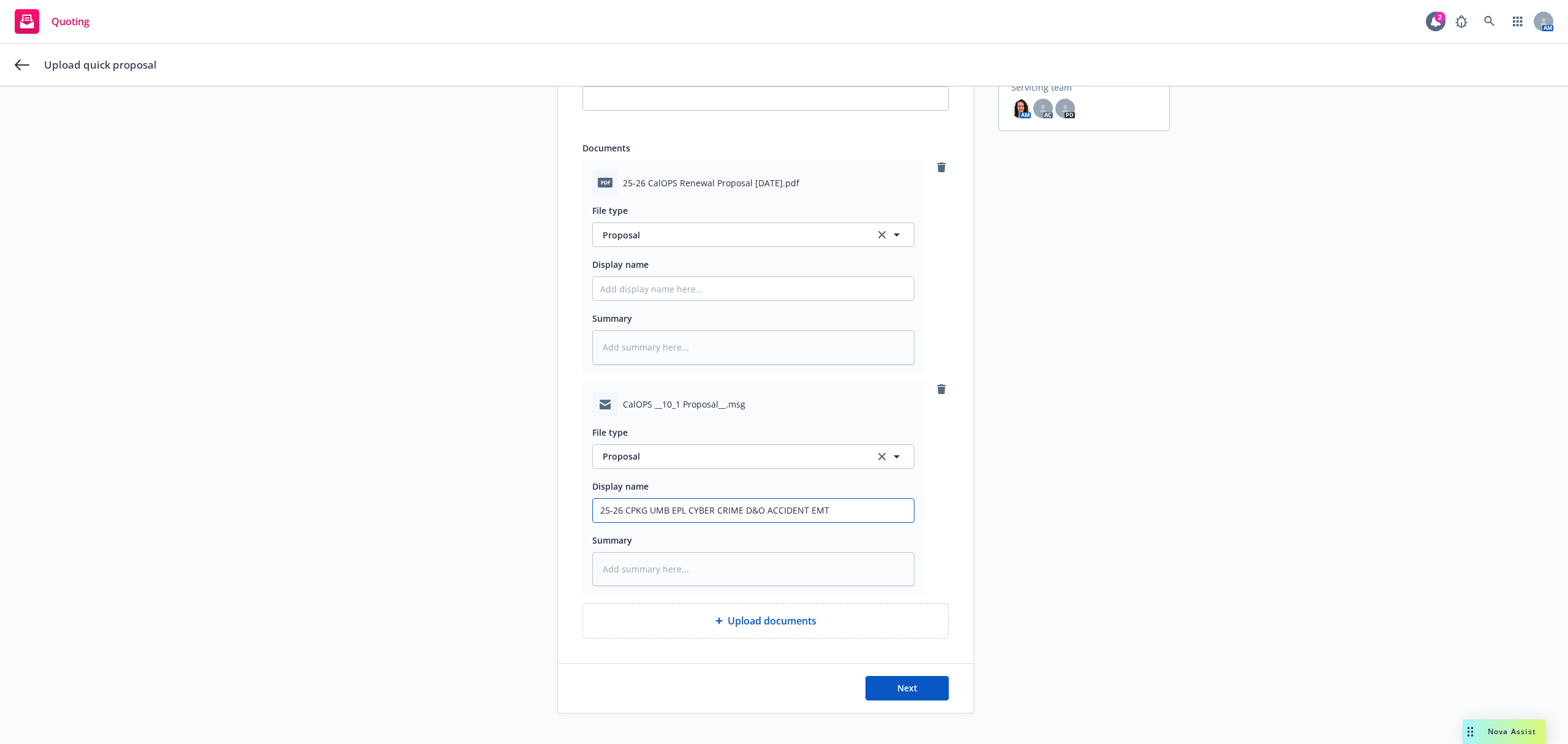
type textarea "x"
type input "25-26 CPKG UMB EPL CYBER CRIME D&O ACCIDENT EMTI"
type textarea "x"
type input "25-26 CPKG UMB EPL CYBER CRIME D&O ACCIDENT EMTI"
type textarea "x"
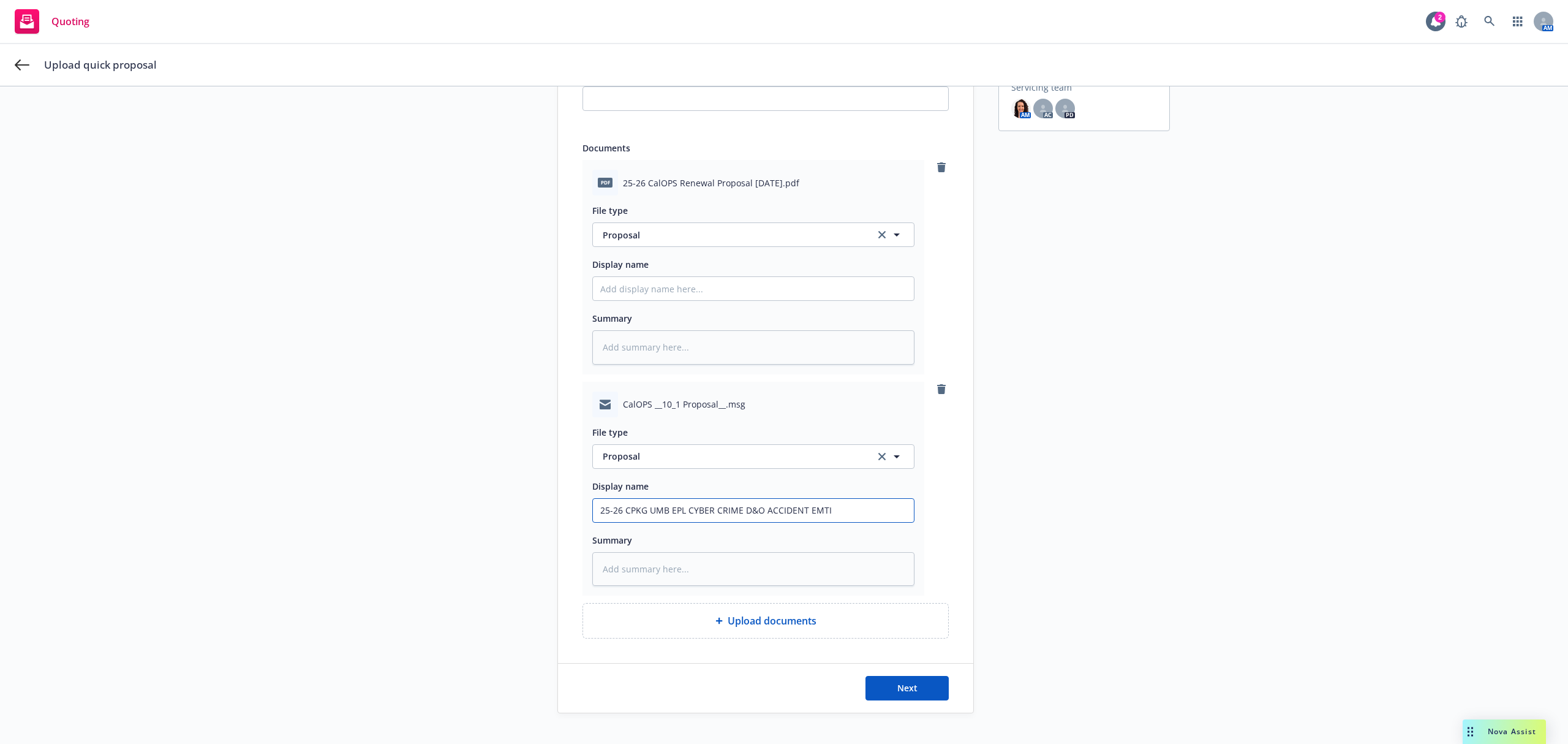
type input "25-26 CPKG UMB EPL CYBER CRIME D&O ACCIDENT EMTI S"
type textarea "x"
type input "25-26 CPKG UMB EPL CYBER CRIME D&O ACCIDENT EMTI St"
type textarea "x"
type input "25-26 CPKG UMB EPL CYBER CRIME D&O ACCIDENT EMTI Ste"
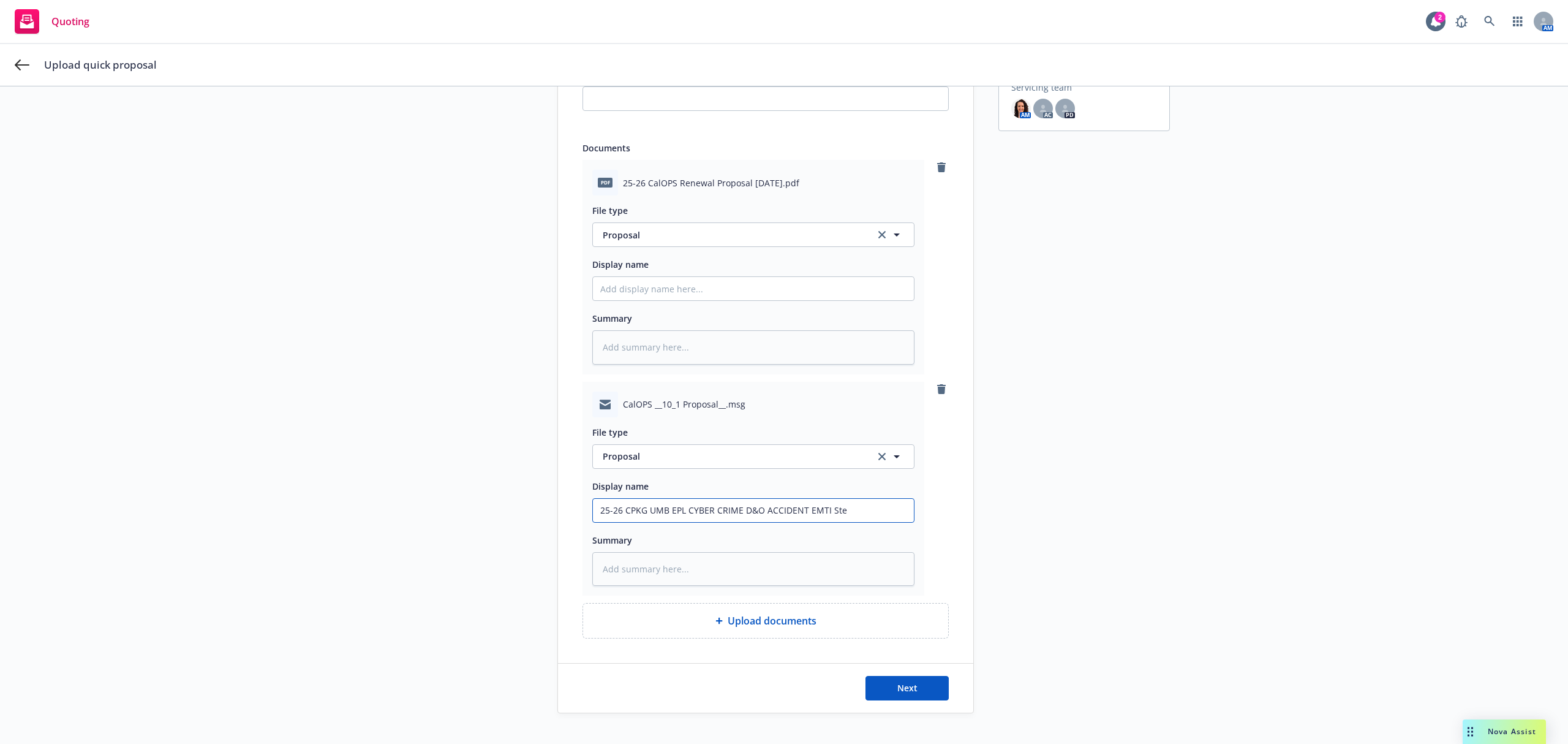
type textarea "x"
type input "25-26 CPKG UMB EPL CYBER CRIME D&O ACCIDENT EMTI Stev"
type textarea "x"
type input "25-26 CPKG UMB EPL CYBER CRIME D&O ACCIDENT EMTI Steve"
type textarea "x"
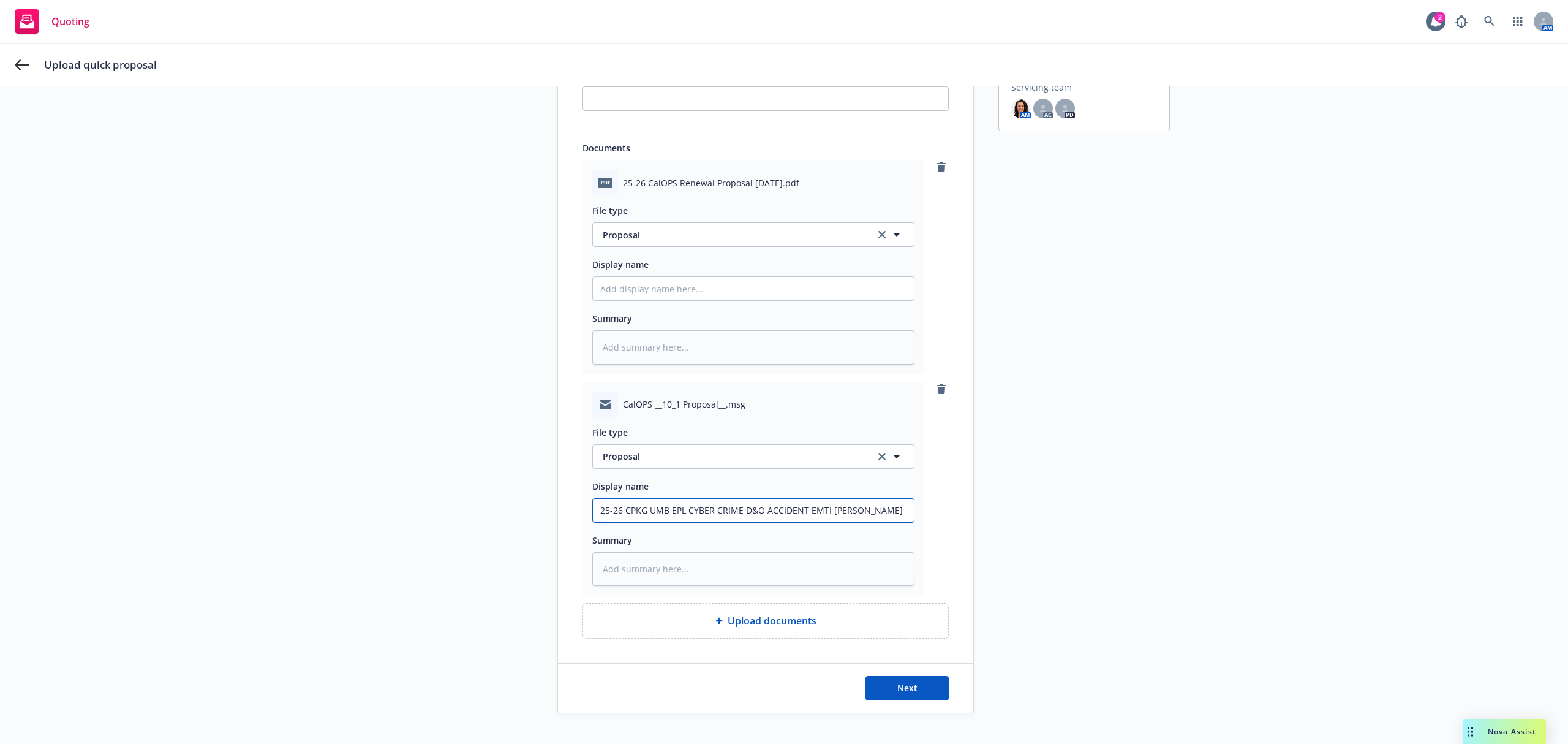
type input "25-26 CPKG UMB EPL CYBER CRIME D&O ACCIDENT EMTI Steve"
type textarea "x"
type input "25-26 CPKG UMB EPL CYBER CRIME D&O ACCIDENT EMTI Steve P"
type textarea "x"
type input "25-26 CPKG UMB EPL CYBER CRIME D&O ACCIDENT EMTI Steve Pr"
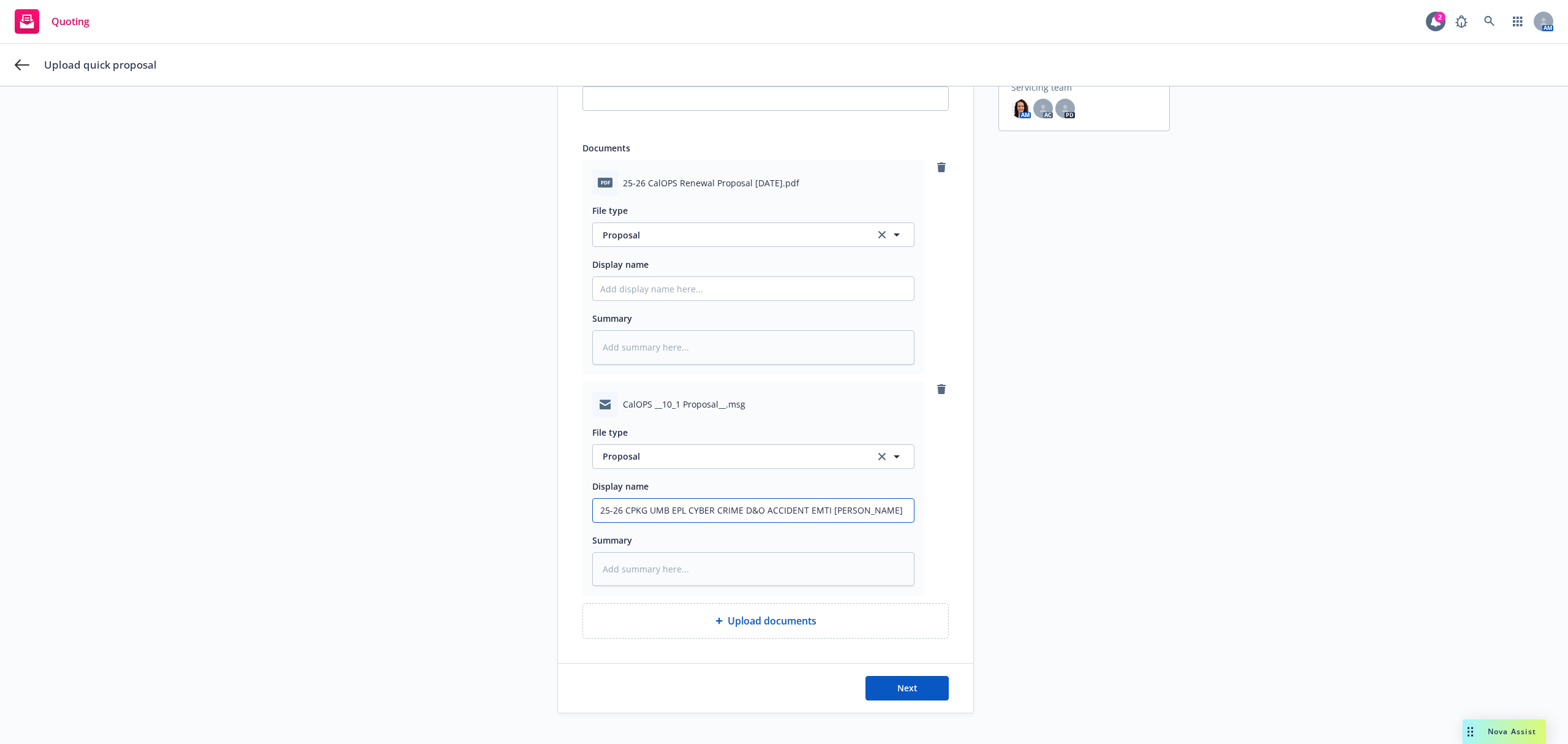
type textarea "x"
type input "25-26 CPKG UMB EPL CYBER CRIME D&O ACCIDENT EMTI Steve Pro"
type textarea "x"
type input "25-26 CPKG UMB EPL CYBER CRIME D&O ACCIDENT EMTI Steve Prop"
type textarea "x"
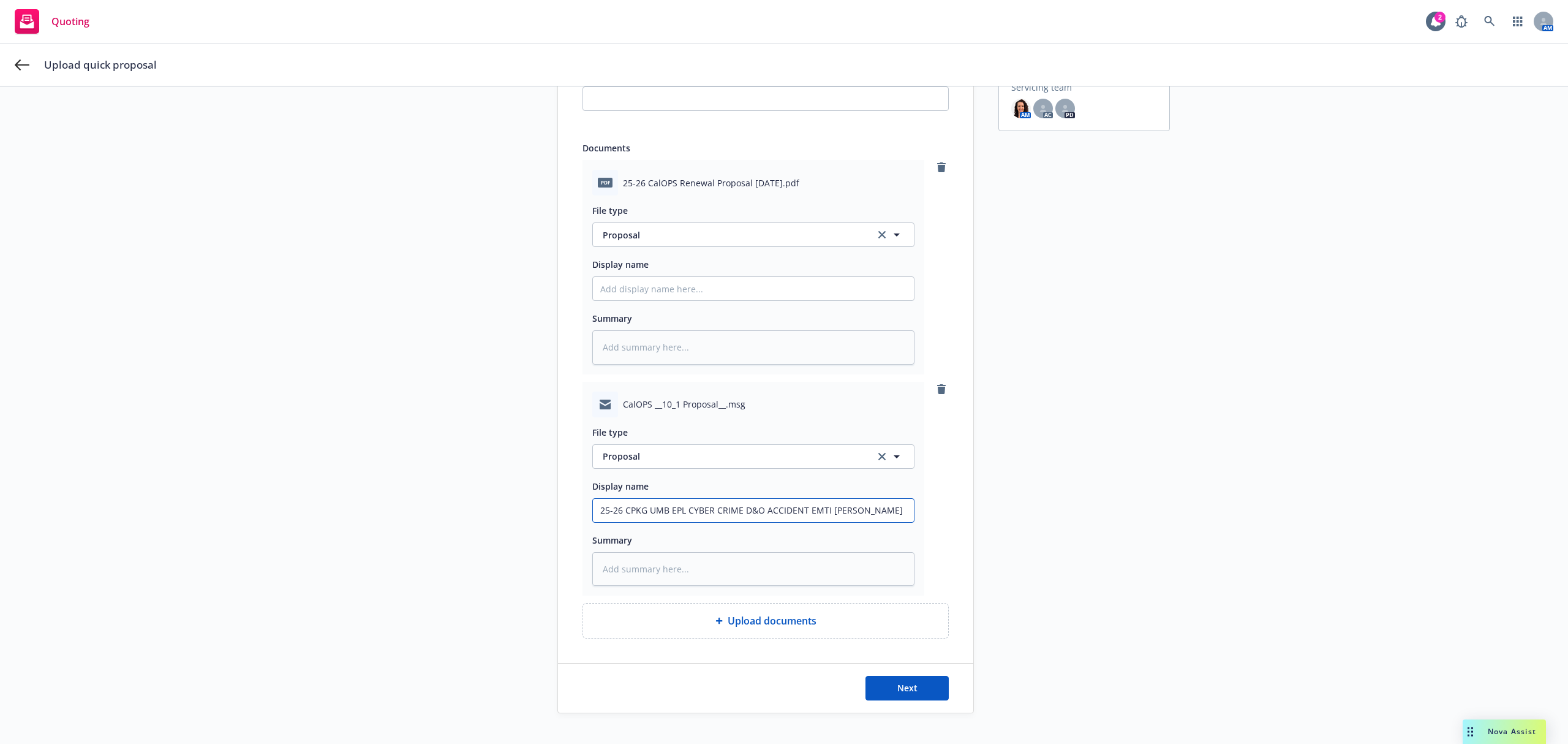
type input "25-26 CPKG UMB EPL CYBER CRIME D&O ACCIDENT EMTI Steve Propo"
type textarea "x"
type input "25-26 CPKG UMB EPL CYBER CRIME D&O ACCIDENT EMTI Steve Propos"
type textarea "x"
type input "25-26 CPKG UMB EPL CYBER CRIME D&O ACCIDENT EMTI Steve Proposa"
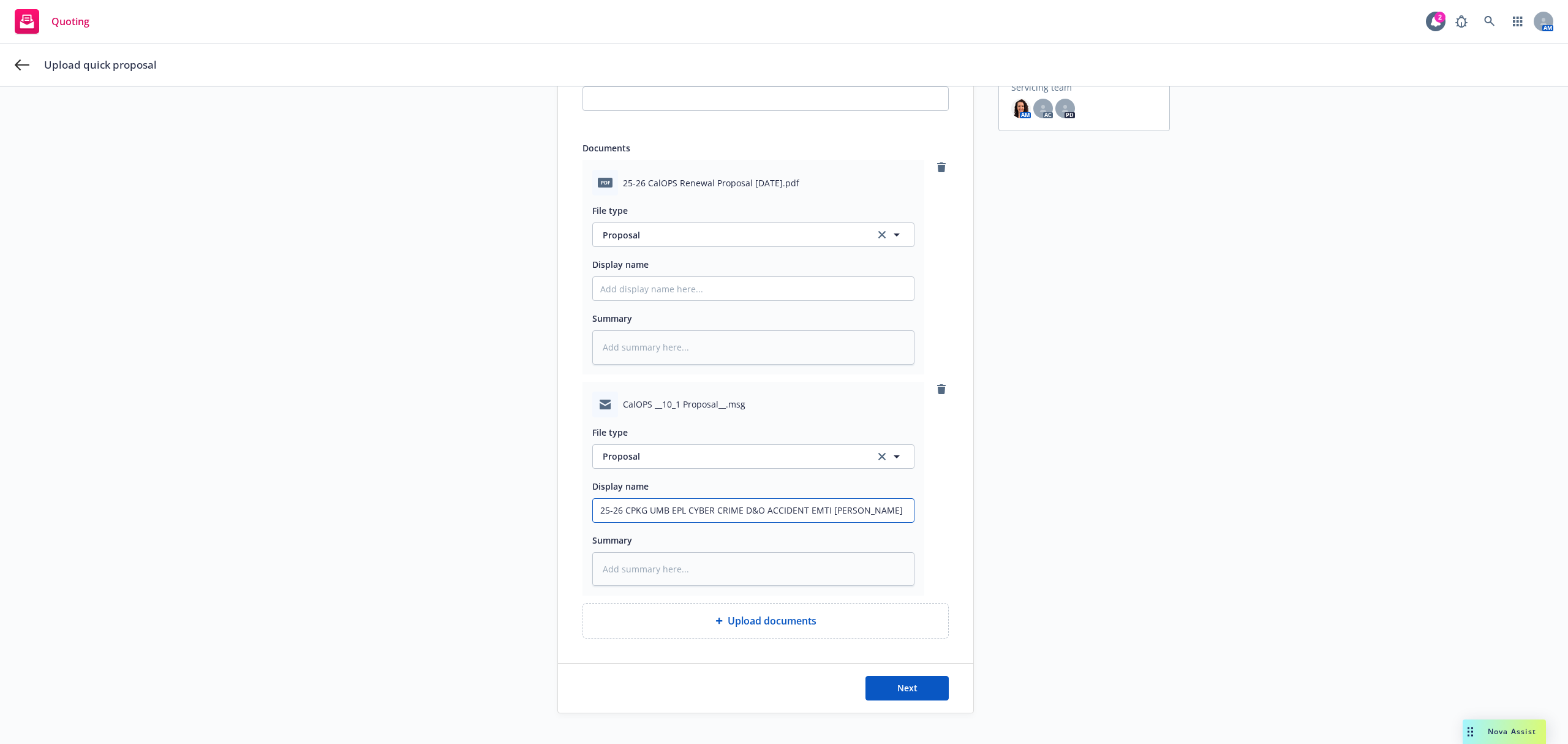
type textarea "x"
type input "25-26 CPKG UMB EPL CYBER CRIME D&O ACCIDENT EMTI Steve Proposal"
drag, startPoint x: 679, startPoint y: 562, endPoint x: 688, endPoint y: 562, distance: 9.0
click at [679, 562] on textarea at bounding box center [752, 569] width 322 height 34
paste textarea "Hi Steve, Hope you had a great weekend! Here’s the official 10/1 proposal for y…"
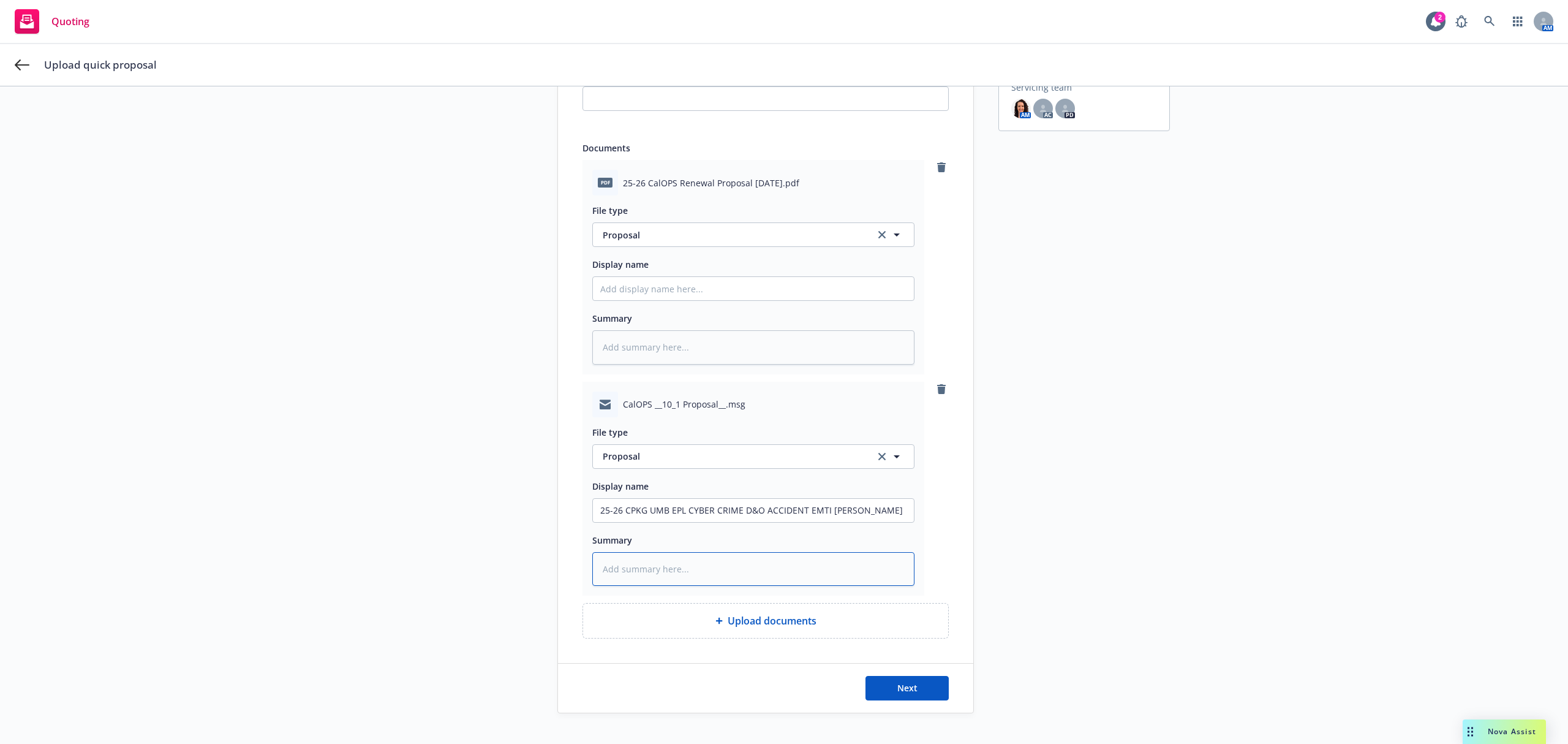
type textarea "x"
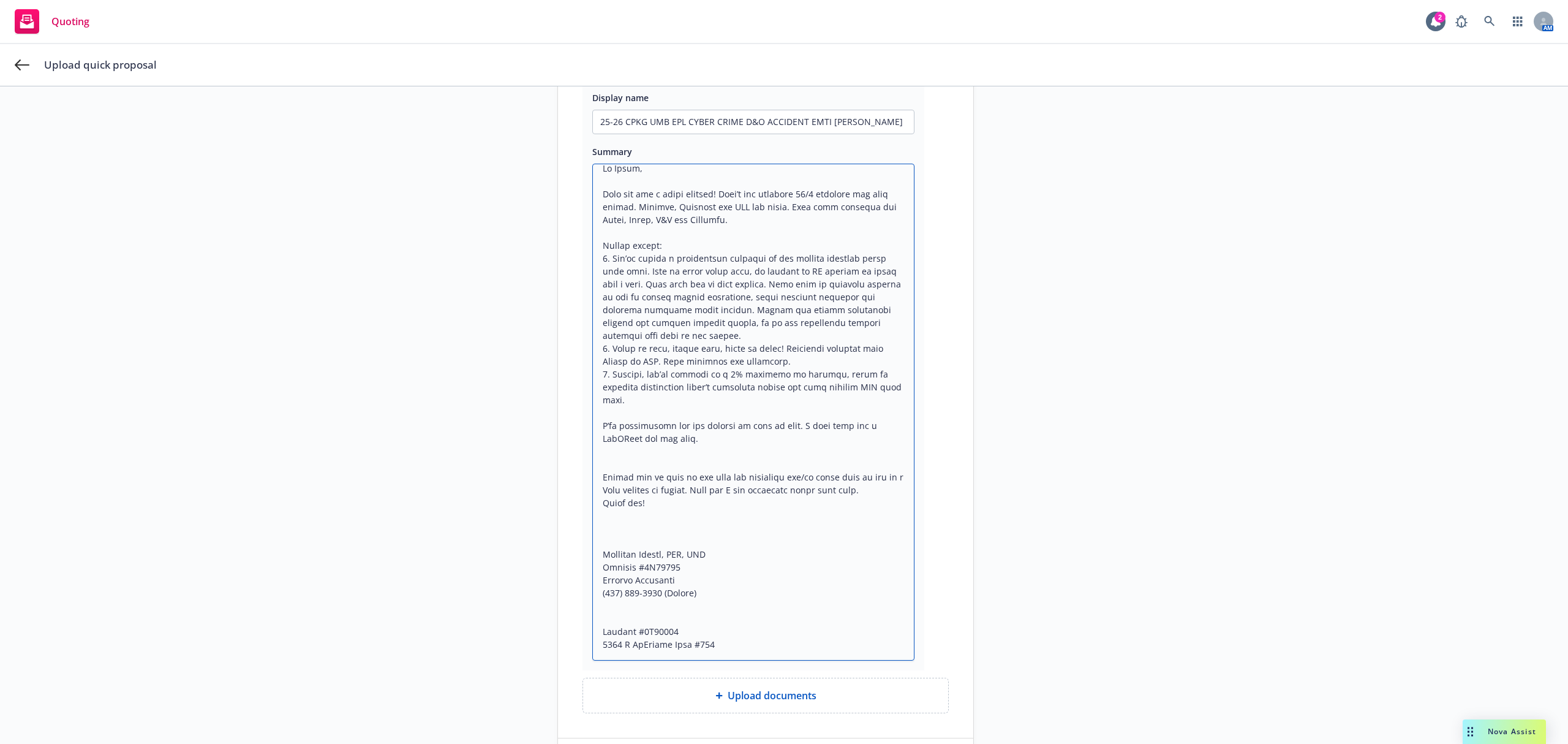
scroll to position [719, 0]
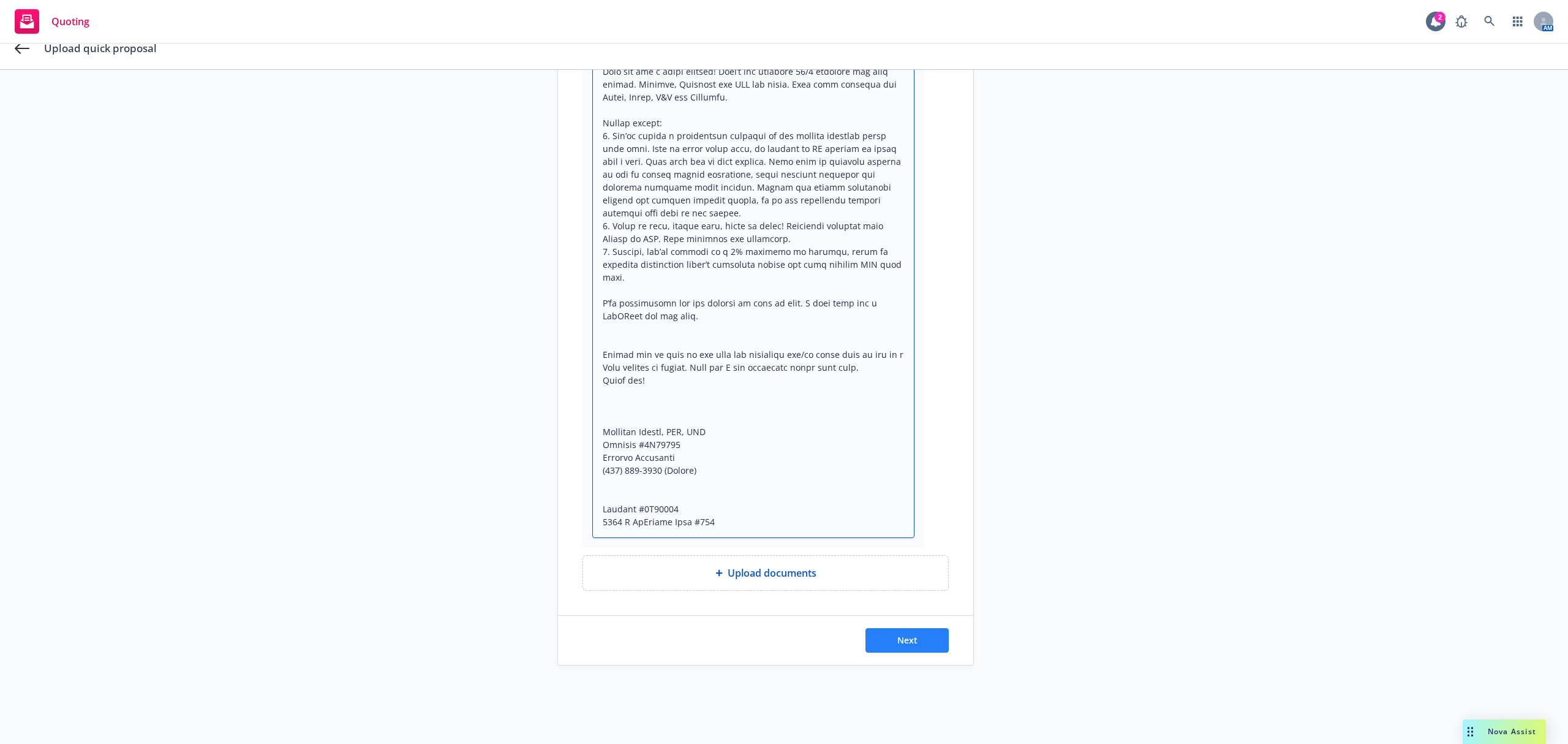
type textarea "Hi Steve, Hope you had a great weekend! Here’s the official 10/1 proposal for y…"
click at [897, 640] on span "Next" at bounding box center [907, 640] width 20 height 11
type textarea "x"
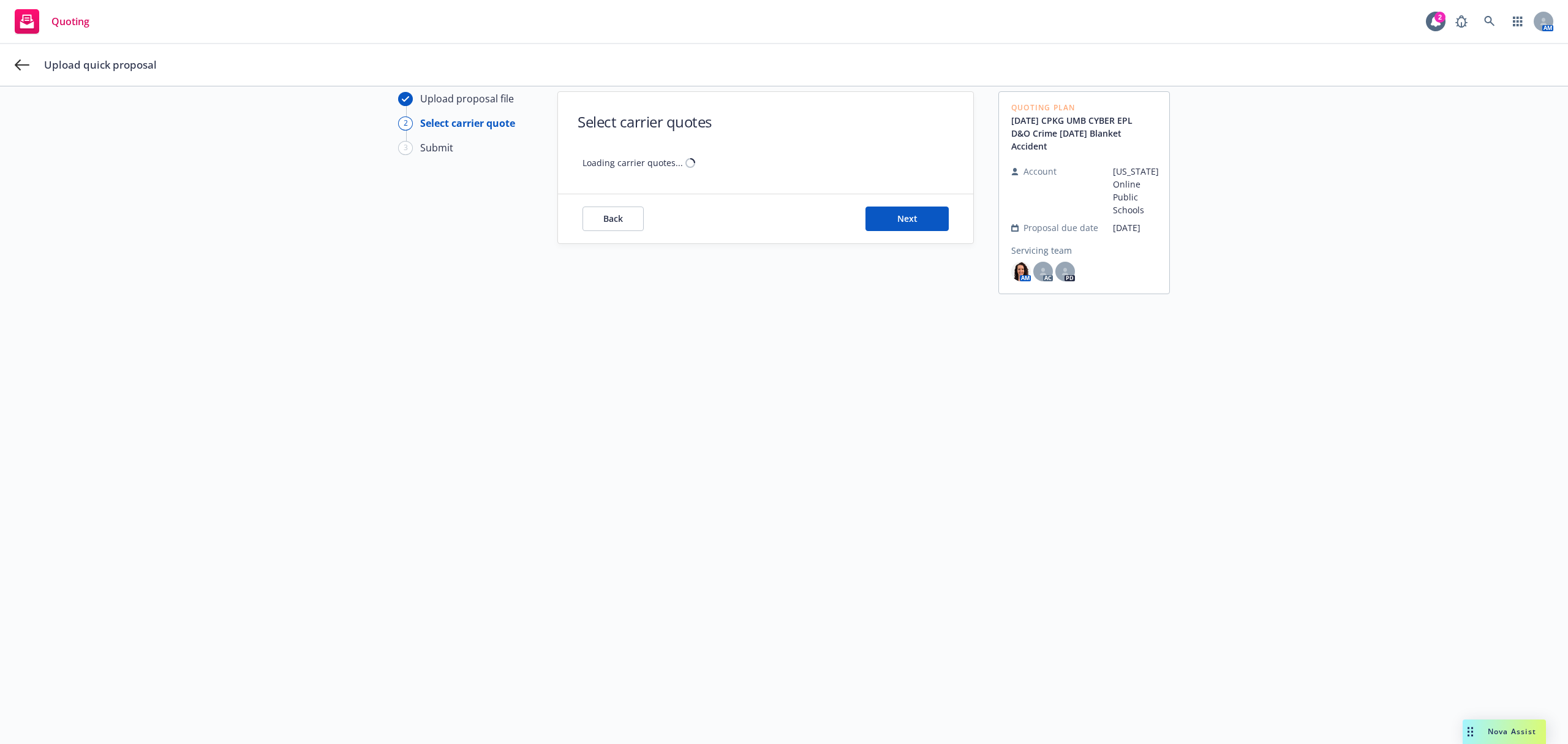
scroll to position [44, 0]
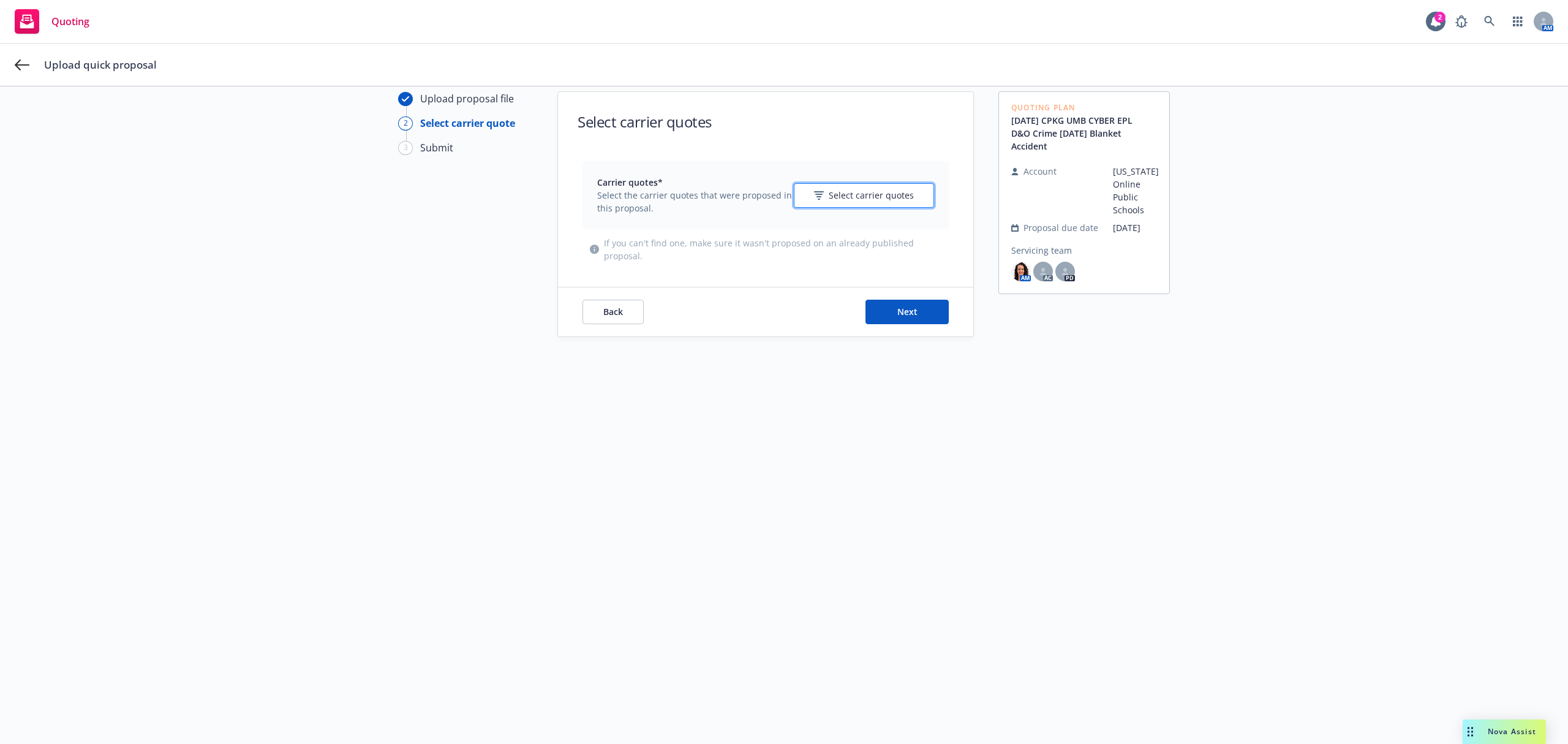
click at [878, 200] on span "Select carrier quotes" at bounding box center [871, 195] width 85 height 13
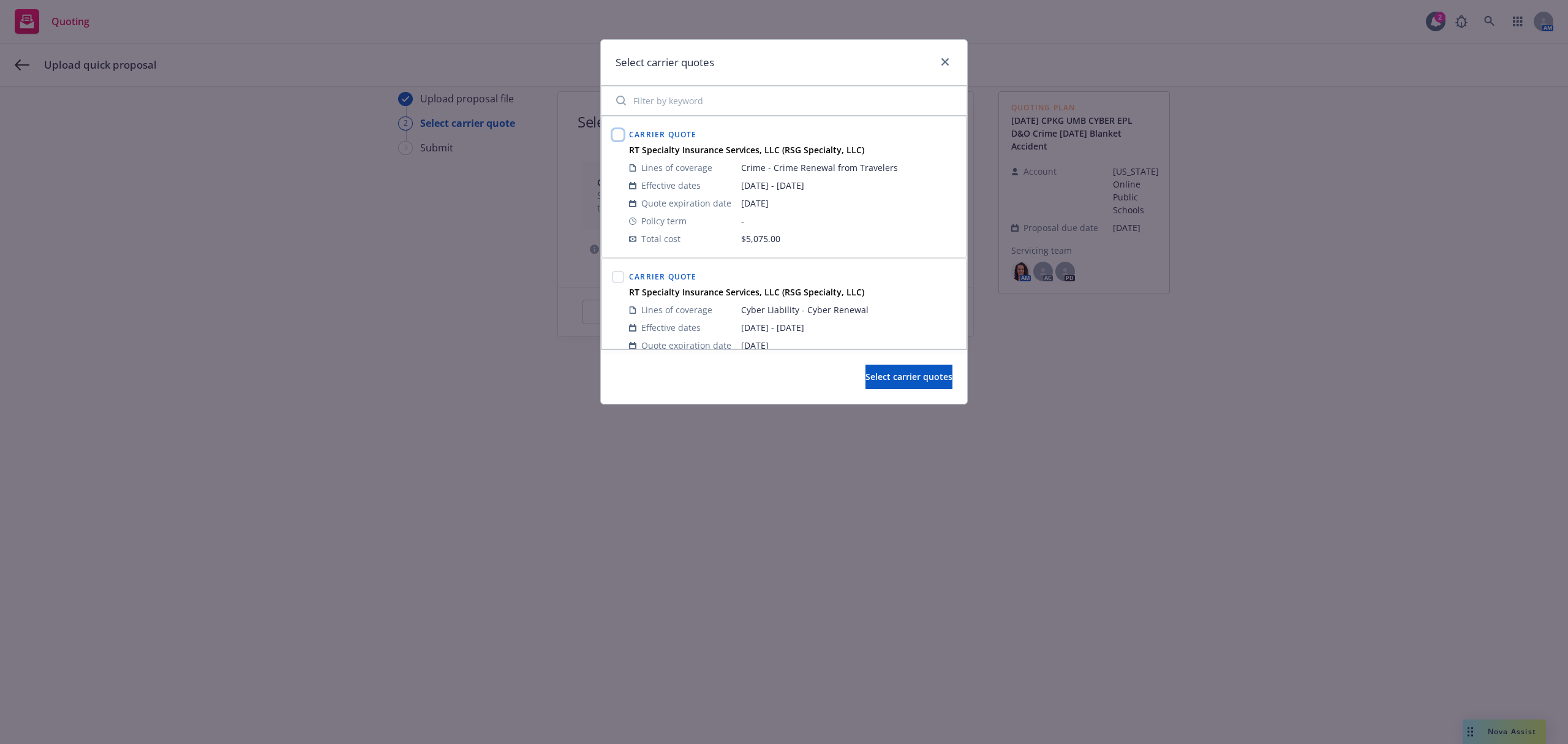
click at [618, 135] on input "checkbox" at bounding box center [618, 135] width 12 height 12
checkbox input "true"
click at [610, 284] on div at bounding box center [618, 329] width 18 height 126
click at [618, 281] on input "checkbox" at bounding box center [618, 277] width 12 height 12
checkbox input "true"
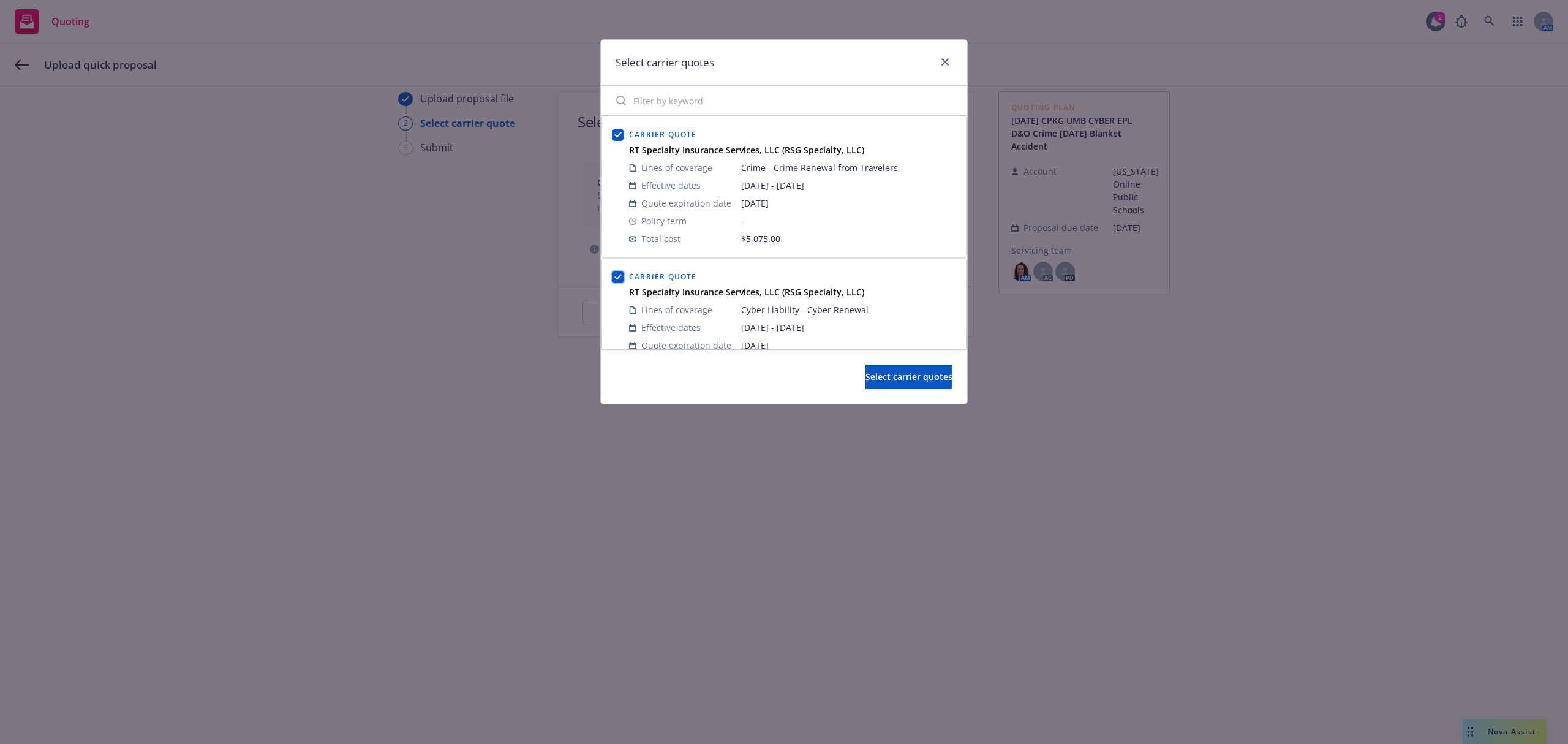
scroll to position [163, 0]
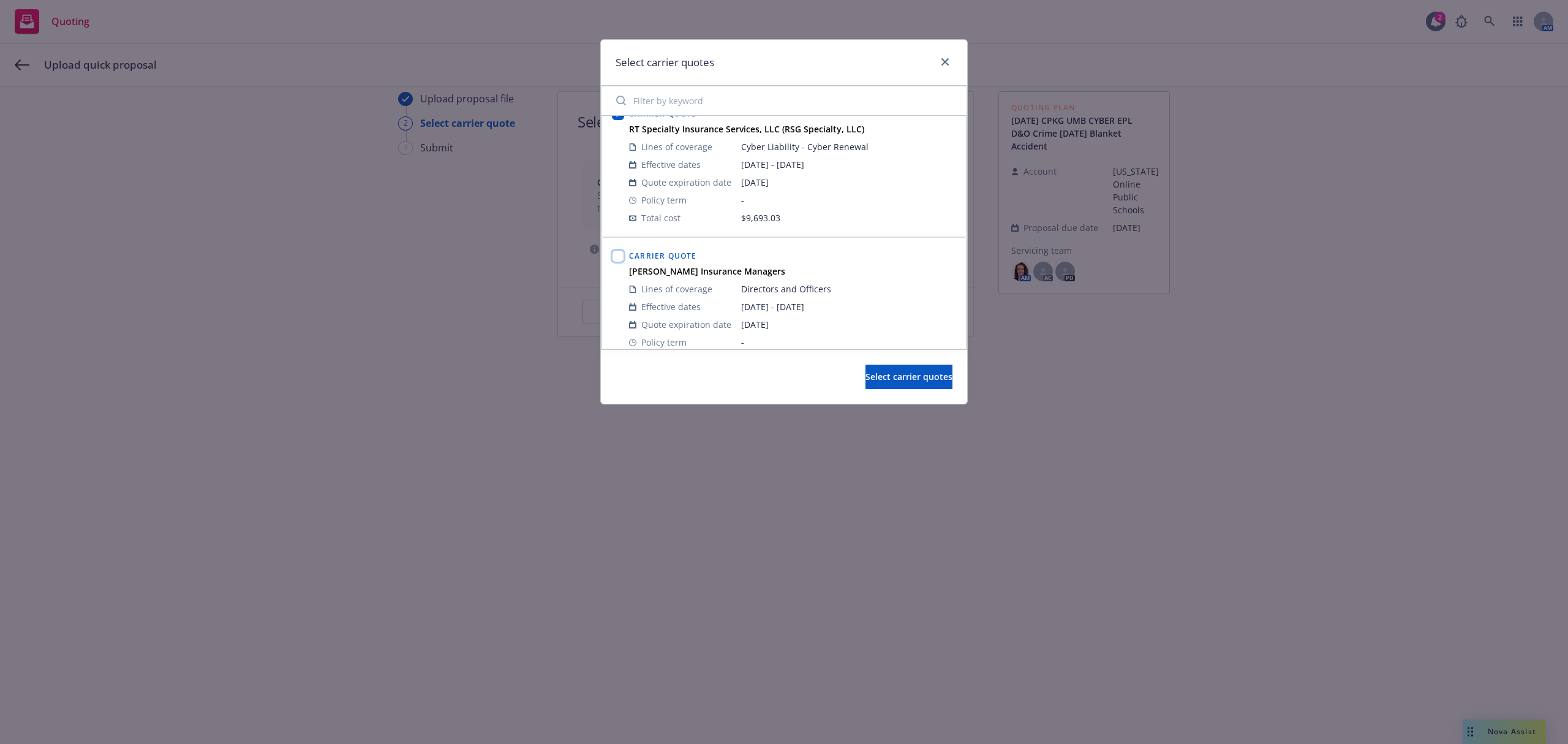
click at [617, 262] on input "checkbox" at bounding box center [618, 256] width 12 height 12
checkbox input "true"
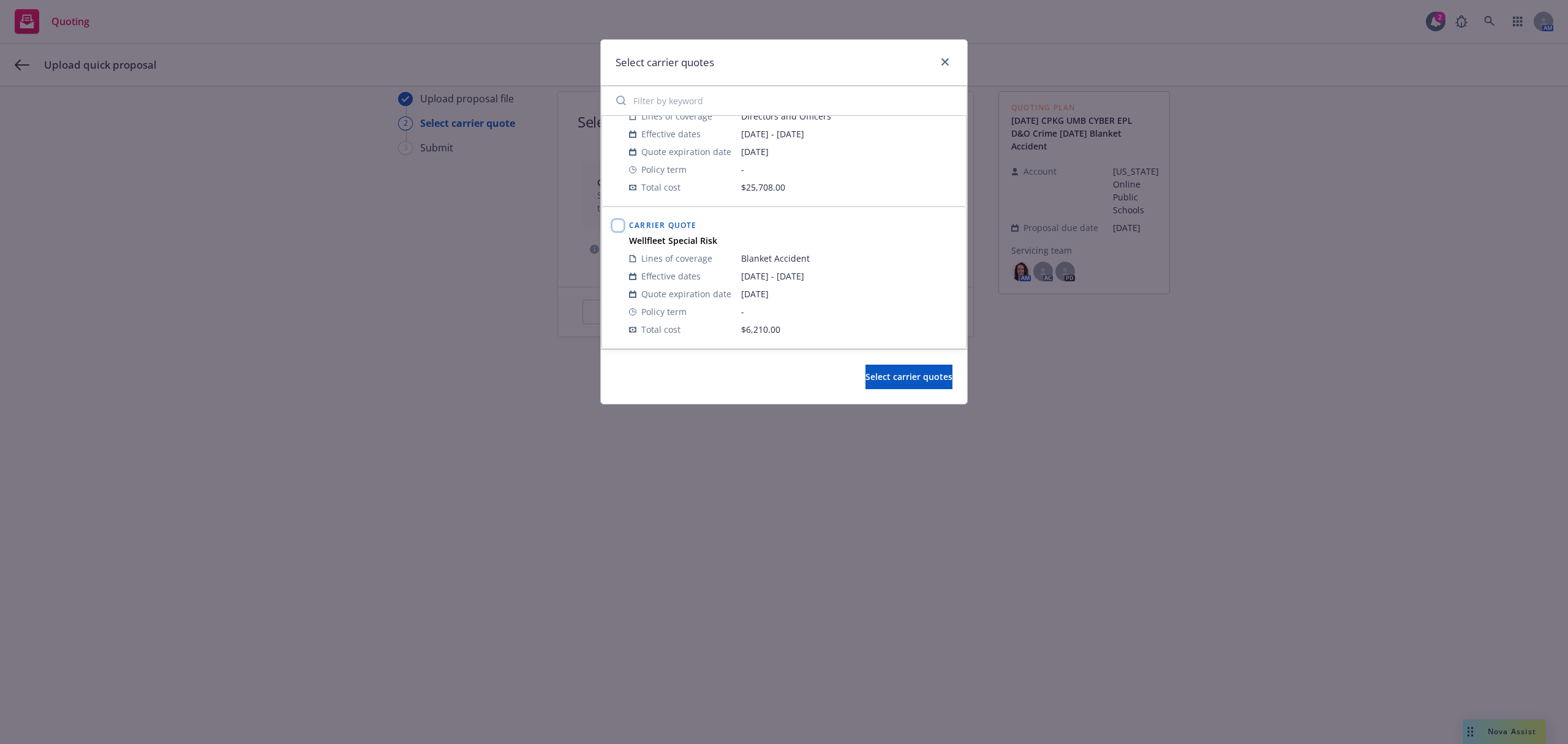
click at [620, 229] on input "checkbox" at bounding box center [618, 225] width 12 height 12
checkbox input "true"
click at [866, 380] on span "Select carrier quotes" at bounding box center [909, 376] width 87 height 11
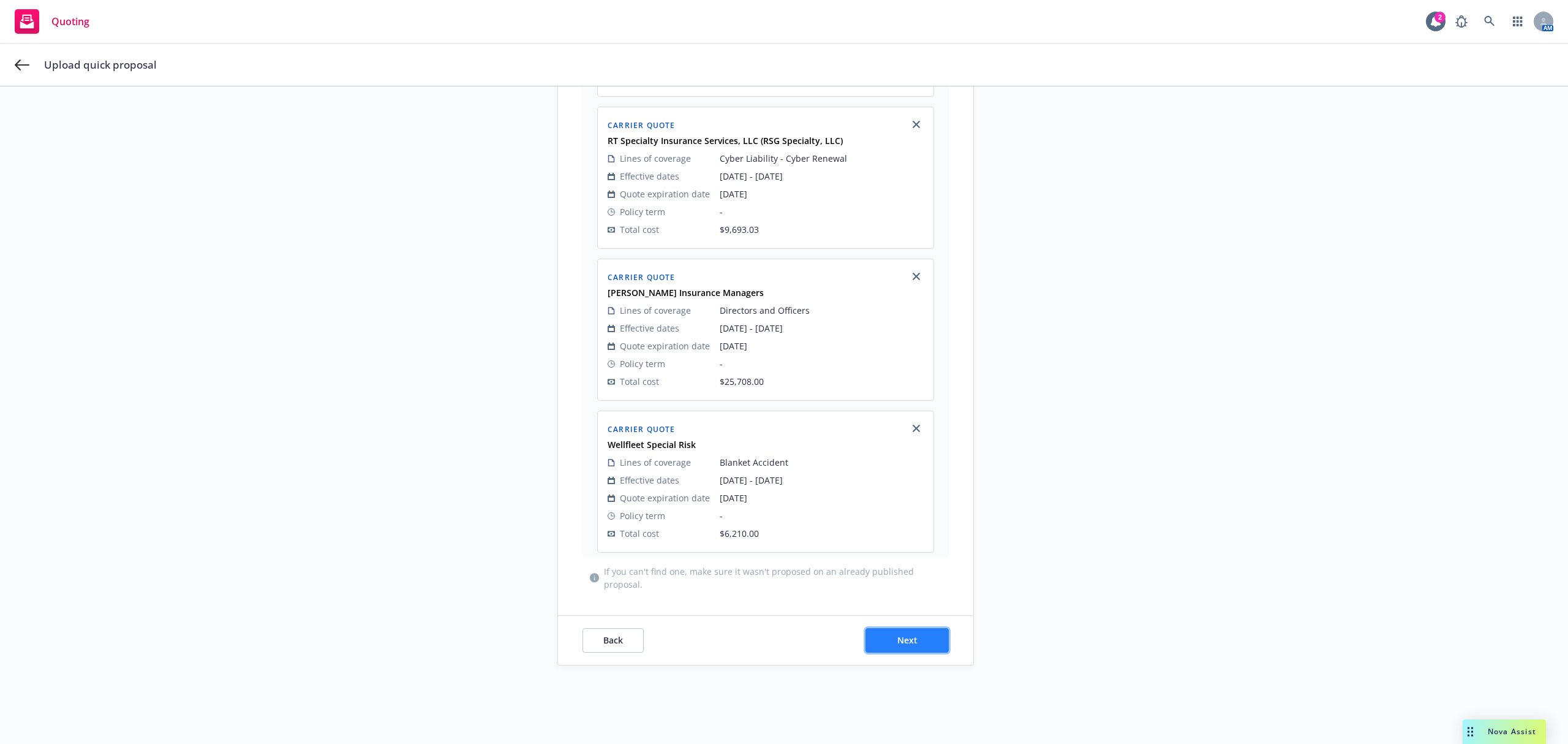
click at [911, 651] on button "Next" at bounding box center [907, 640] width 83 height 25
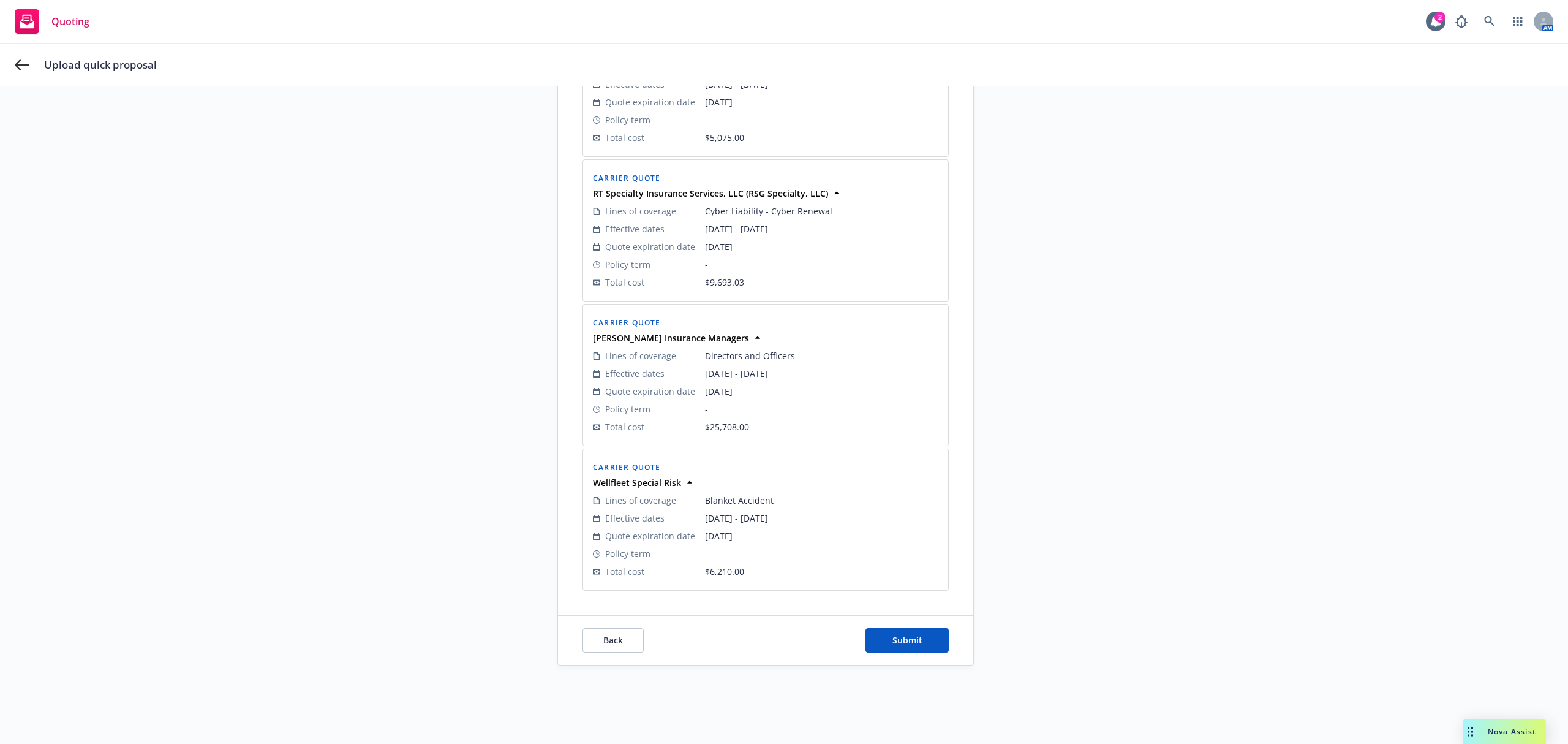
scroll to position [326, 0]
click at [892, 647] on span "Submit" at bounding box center [907, 641] width 30 height 11
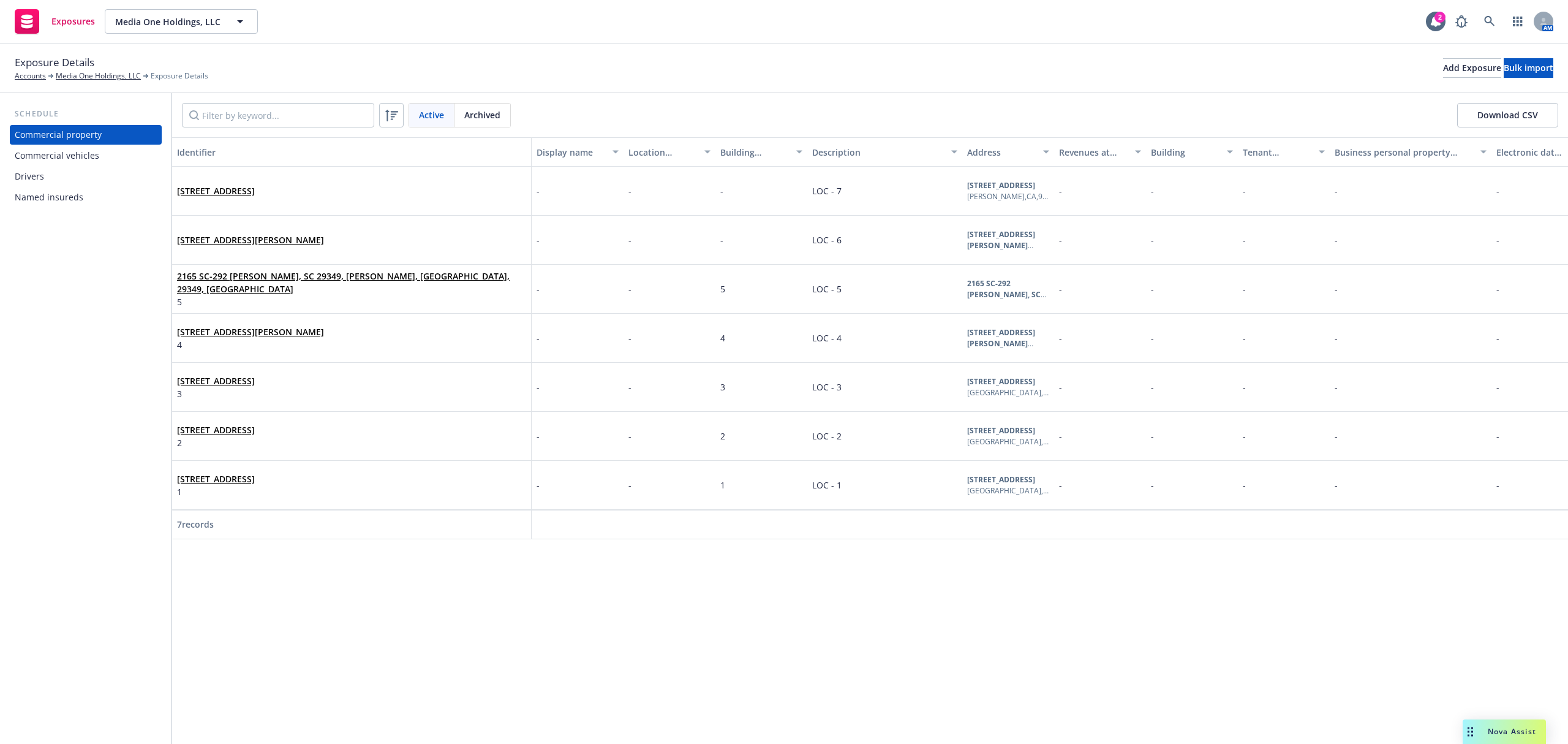
click at [62, 154] on div "Commercial vehicles" at bounding box center [57, 155] width 84 height 19
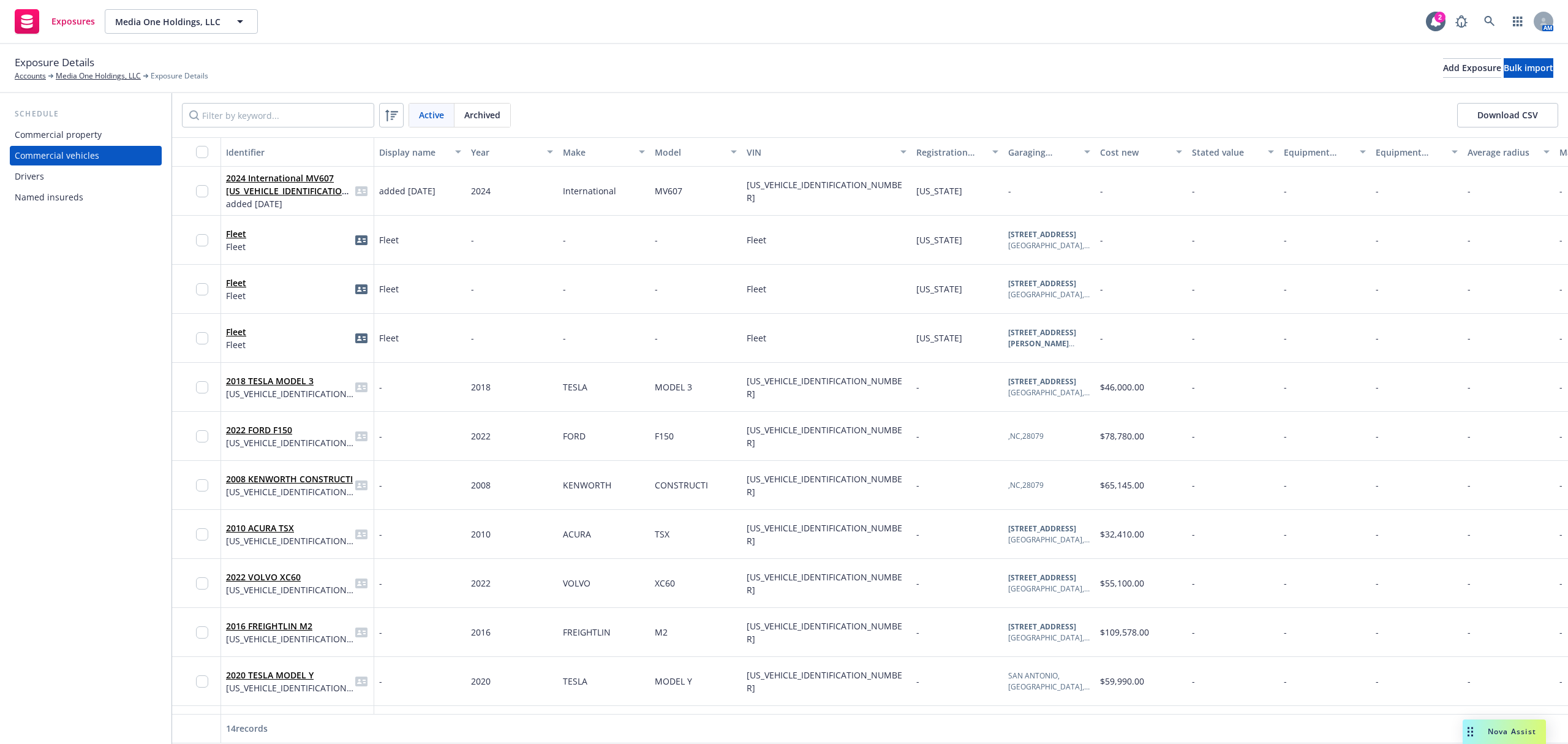
click at [33, 177] on div "Drivers" at bounding box center [30, 176] width 30 height 19
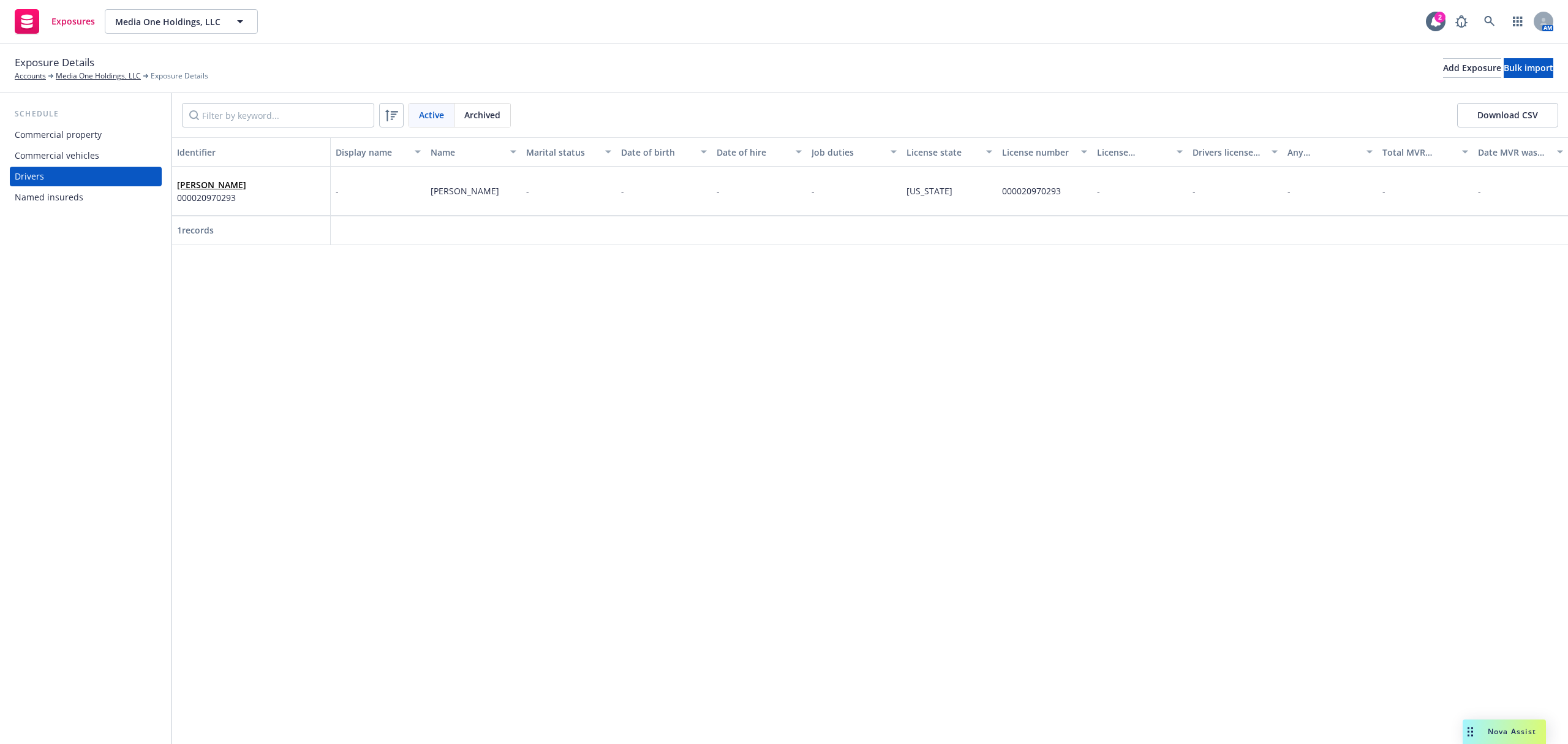
click at [39, 197] on div "Named insureds" at bounding box center [49, 197] width 68 height 19
